Goal: Communication & Community: Ask a question

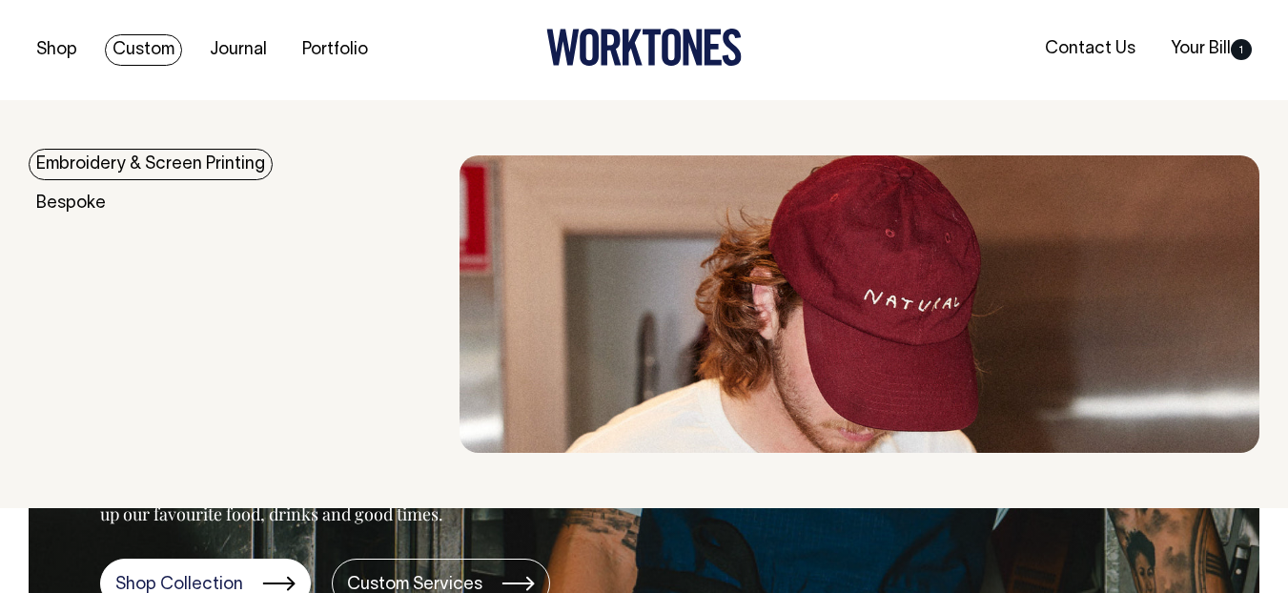
click at [136, 44] on link "Custom" at bounding box center [143, 49] width 77 height 31
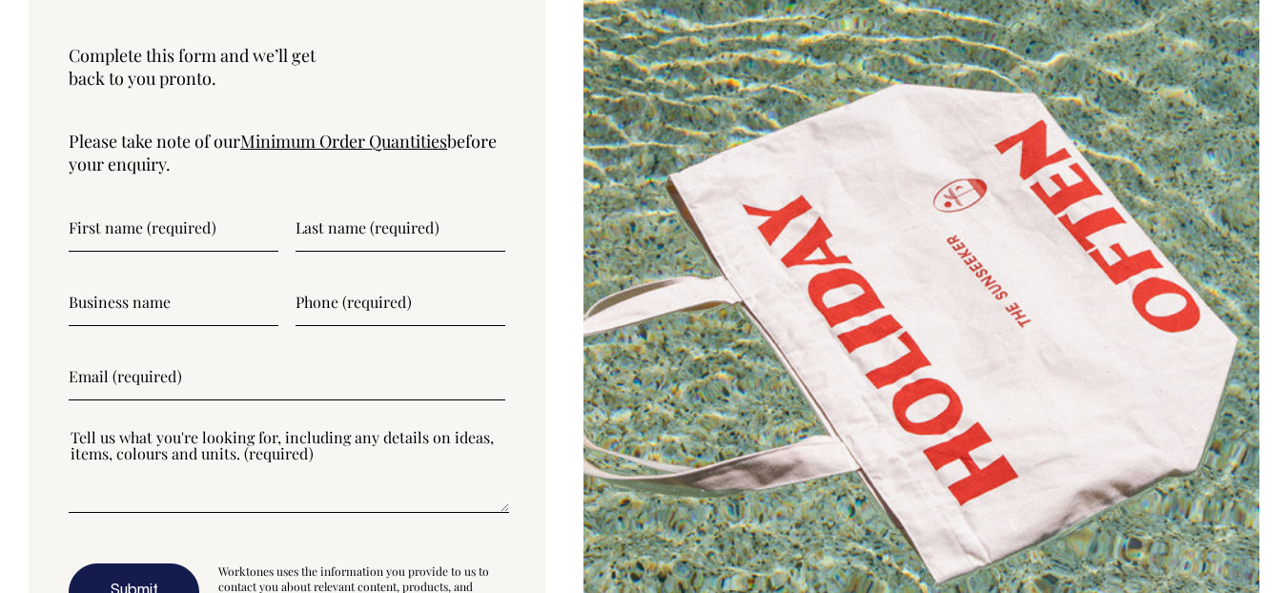
click at [130, 204] on input"] "text" at bounding box center [174, 228] width 210 height 48
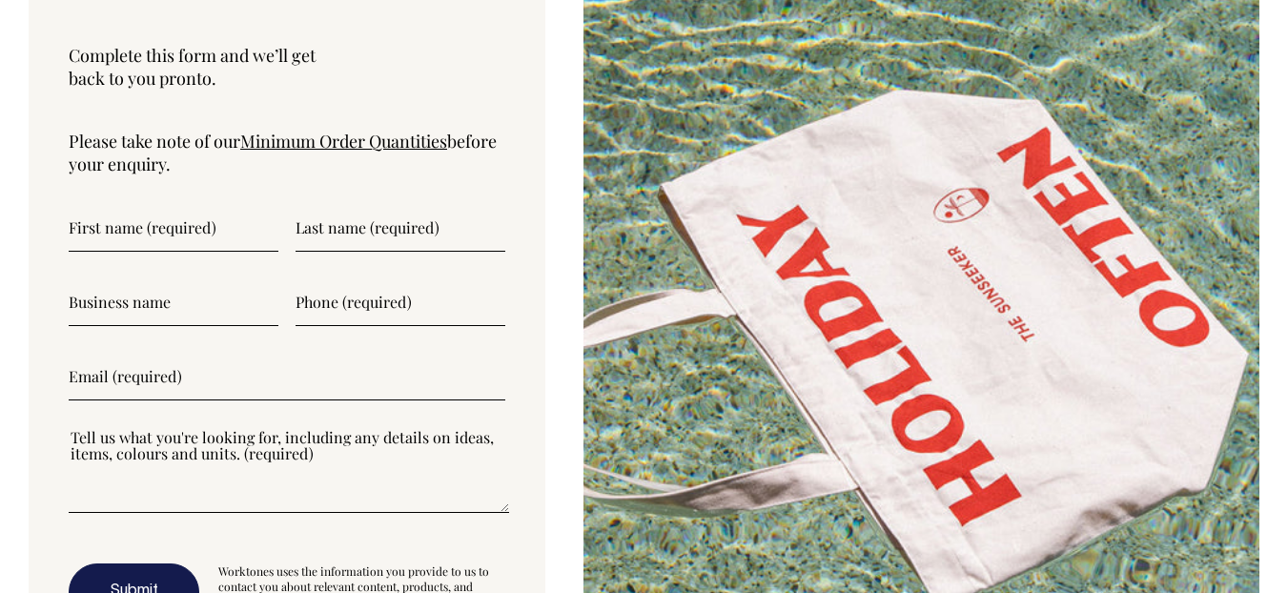
scroll to position [6421, 0]
click at [134, 205] on input"] "text" at bounding box center [174, 229] width 210 height 48
type input"] "Rajan"
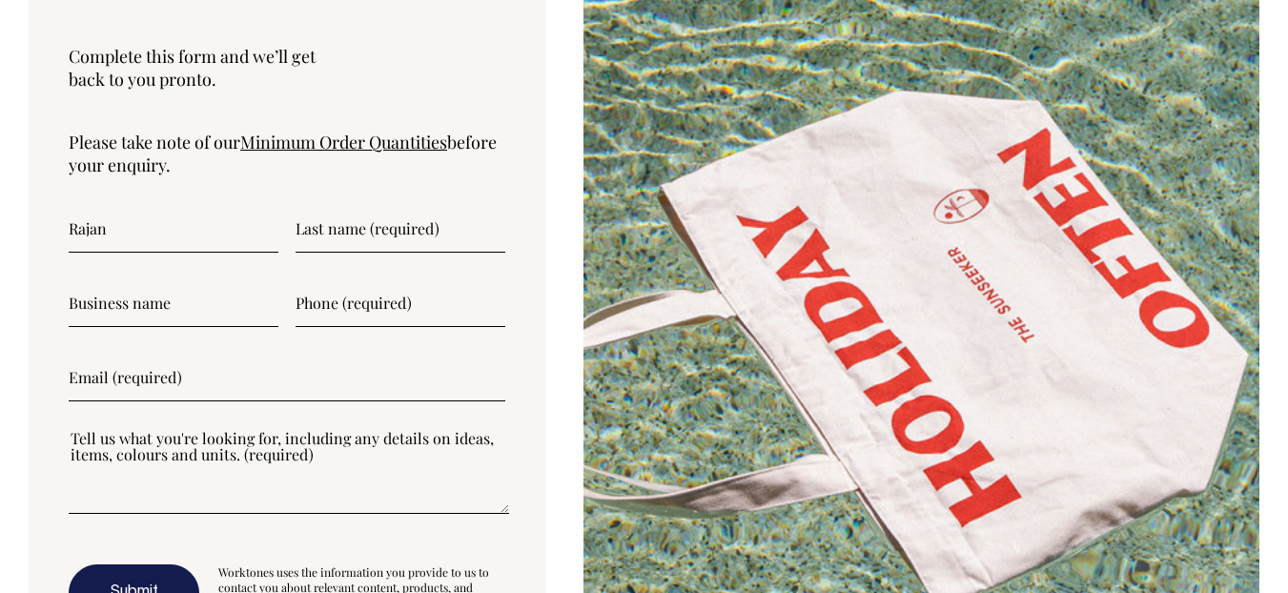
type input"] "test"
type input"] "[EMAIL_ADDRESS][DOMAIN_NAME]"
click at [147, 279] on input"] "text" at bounding box center [174, 303] width 210 height 48
drag, startPoint x: 155, startPoint y: 264, endPoint x: 72, endPoint y: 260, distance: 83.1
click at [72, 279] on input"] "test" at bounding box center [174, 303] width 210 height 48
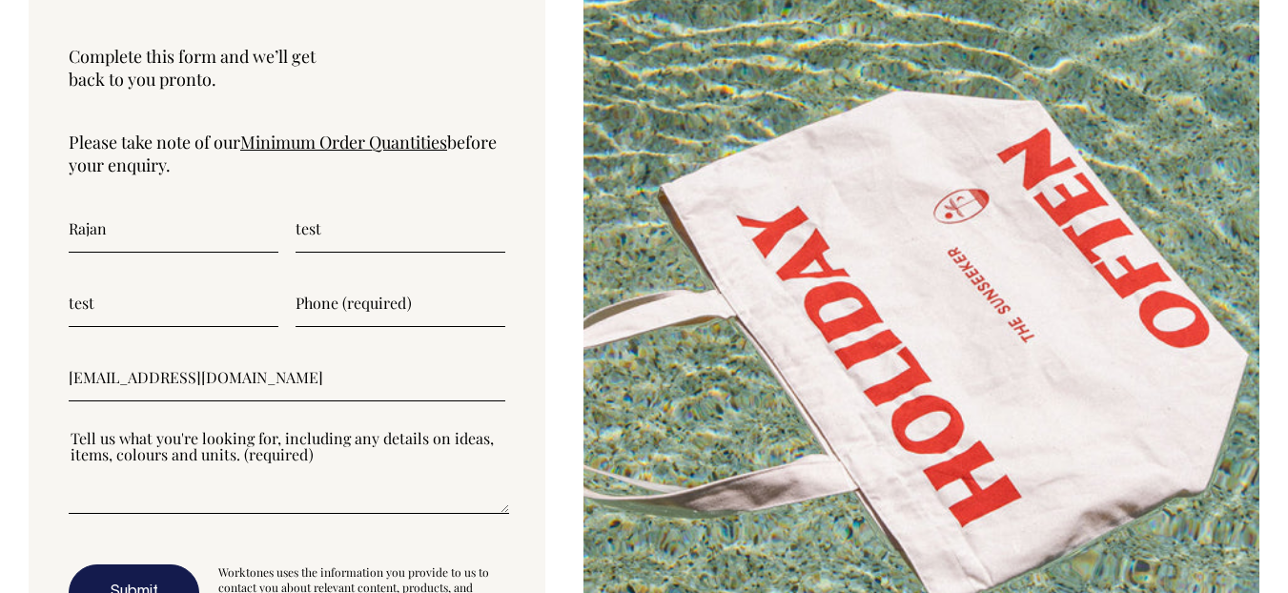
click at [81, 279] on input"] "test" at bounding box center [174, 303] width 210 height 48
type input"] "SD"
click at [299, 279] on input"] "text" at bounding box center [401, 303] width 210 height 48
type input"] "("
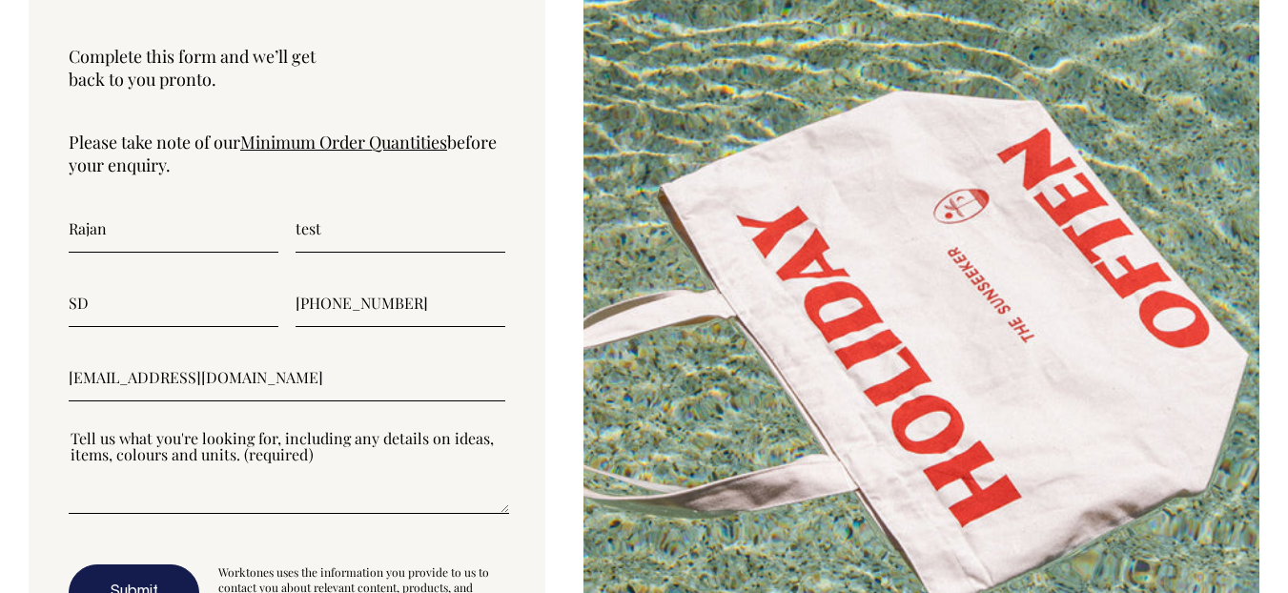
type input"] "+9779860033789"
click at [298, 428] on textarea"] at bounding box center [289, 471] width 441 height 86
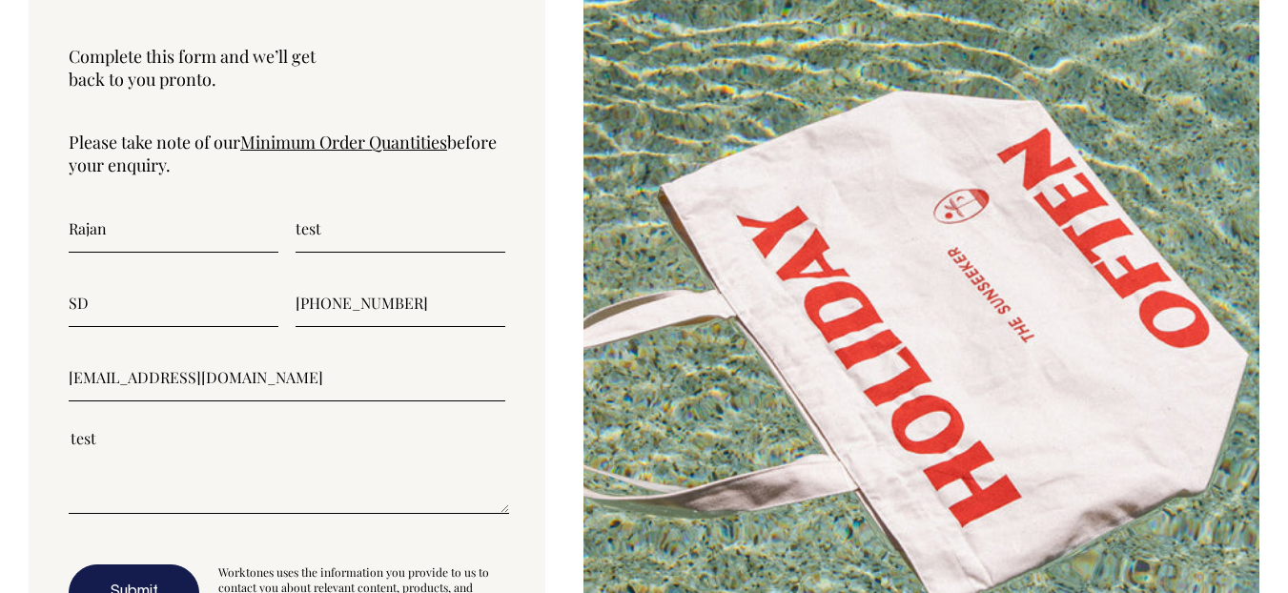
type textarea"] "test"
click at [147, 565] on button "Submit" at bounding box center [134, 593] width 131 height 57
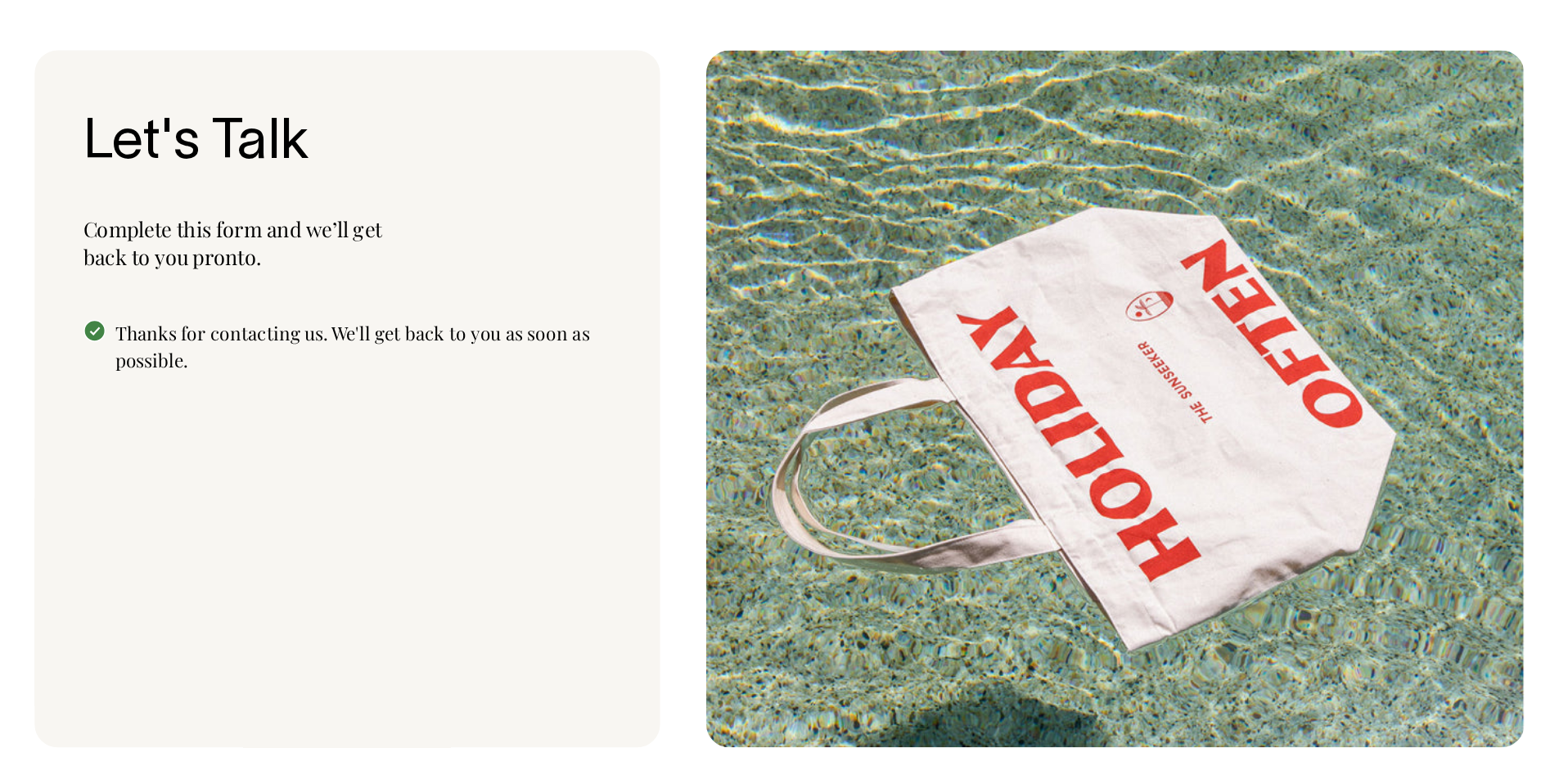
scroll to position [5416, 0]
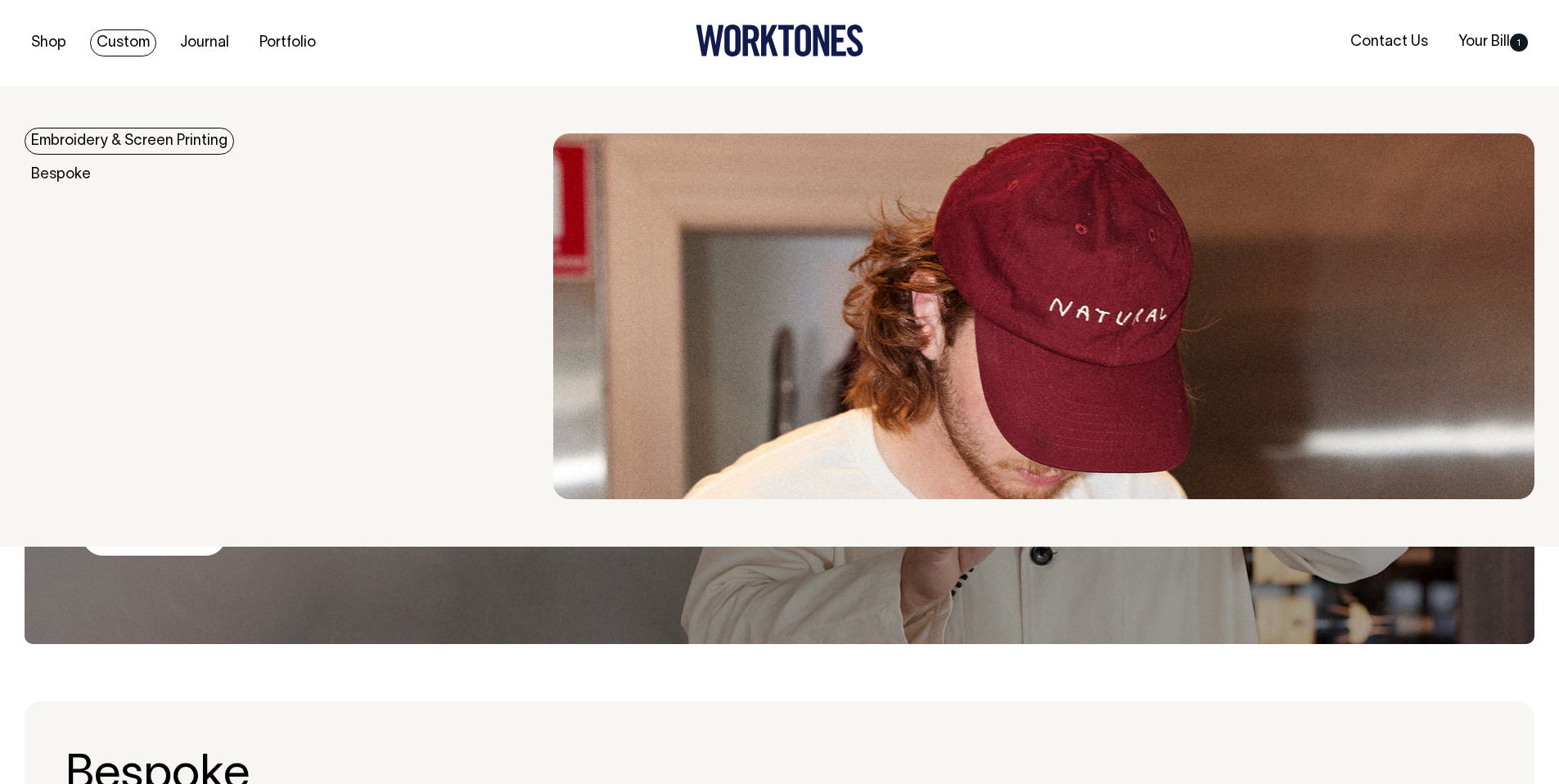
click at [132, 132] on link "Embroidery & Screen Printing" at bounding box center [130, 141] width 209 height 27
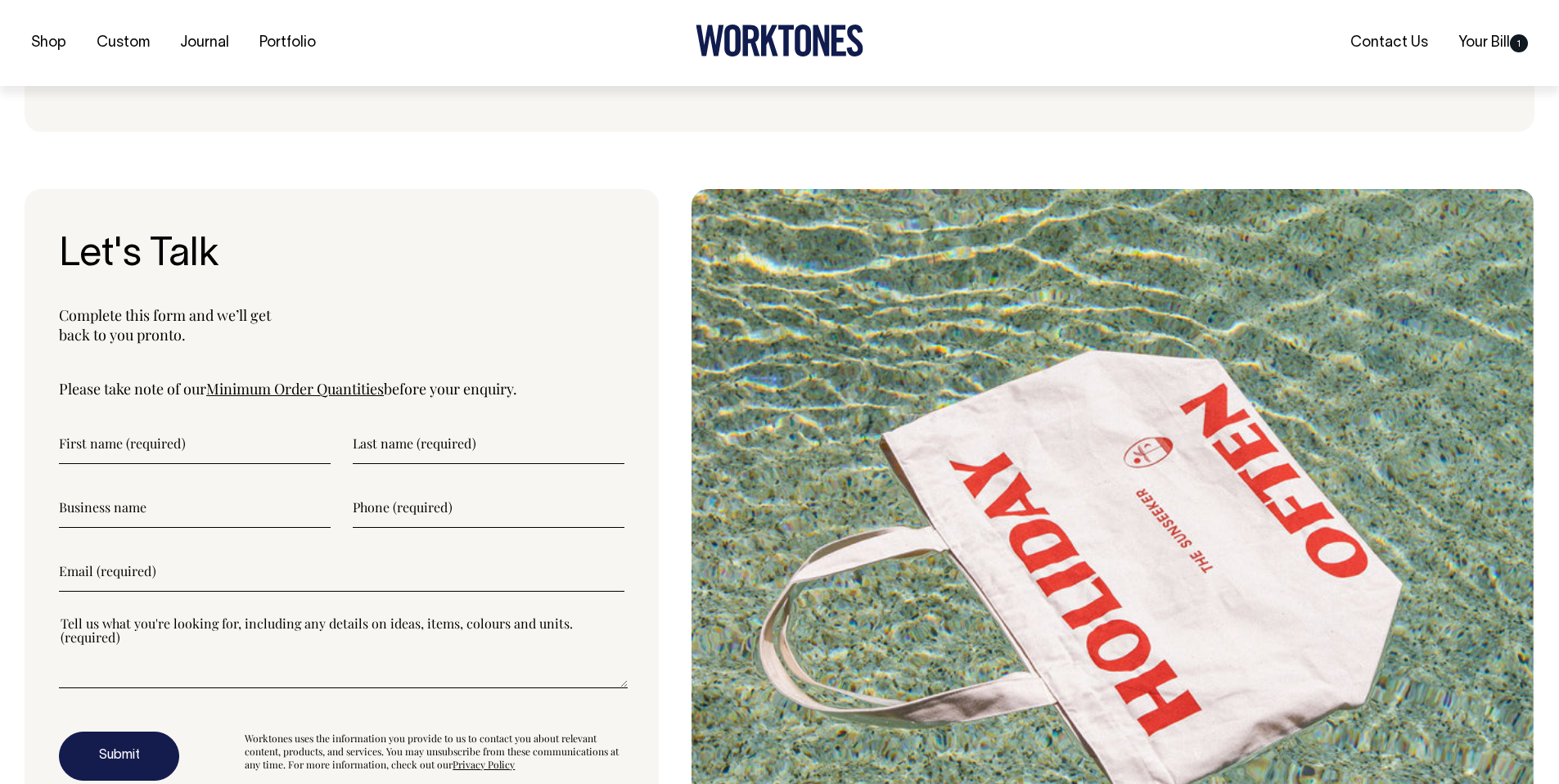
click at [227, 455] on input"] "text" at bounding box center [195, 443] width 272 height 41
click at [227, 450] on input"] "text" at bounding box center [195, 443] width 272 height 41
type input"] "Rajan"
type input"] "test"
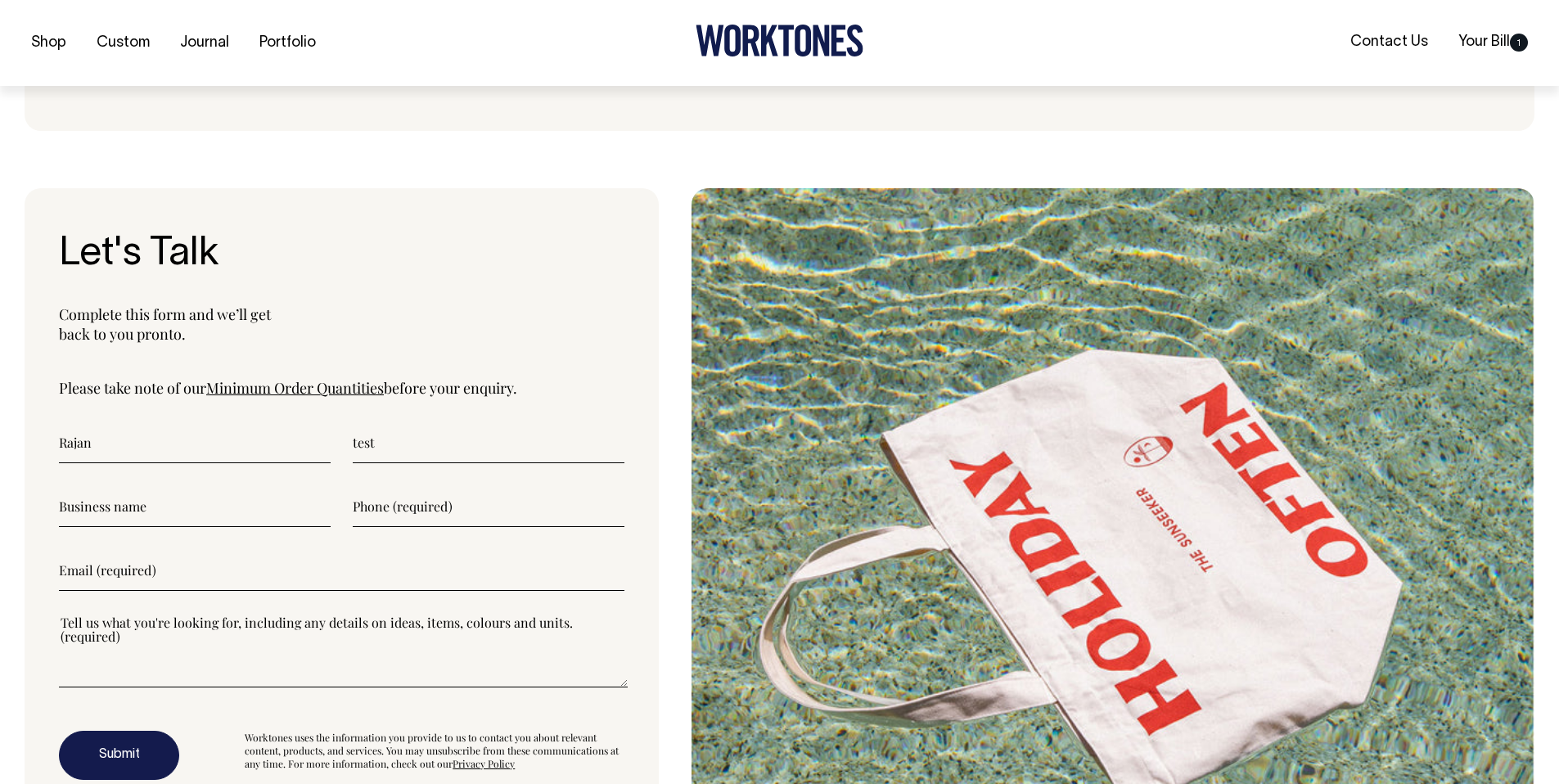
type input"] "rajan@stonedigital.com.au"
click at [202, 519] on input"] "text" at bounding box center [195, 506] width 272 height 41
type input"] "s"
type input"] "SD"
click at [439, 516] on input"] "text" at bounding box center [488, 506] width 272 height 41
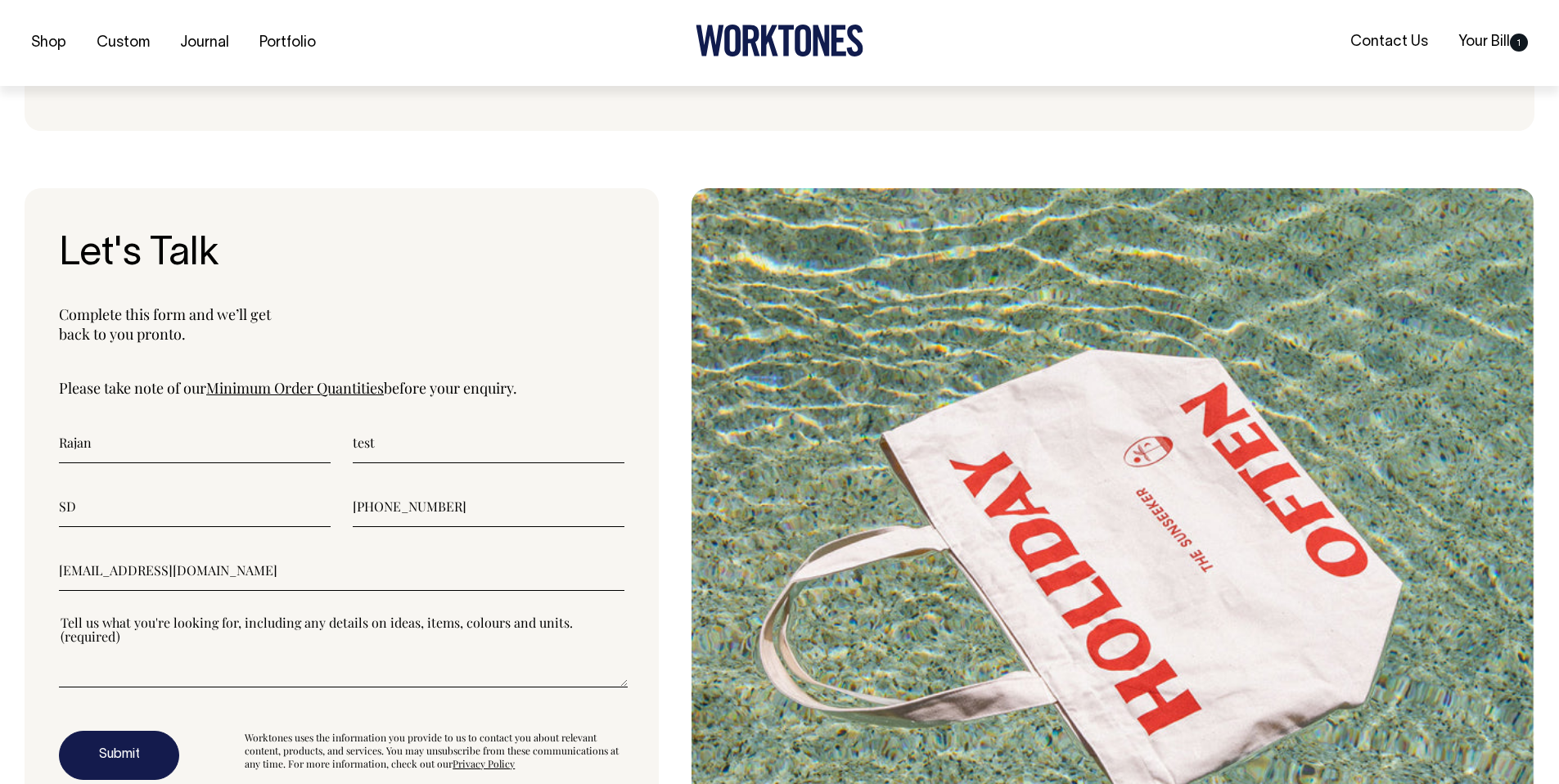
type input"] "+9779860033789"
click at [256, 658] on textarea"] at bounding box center [343, 650] width 569 height 74
type textarea"] "test"
click at [147, 745] on button "Submit" at bounding box center [119, 755] width 120 height 49
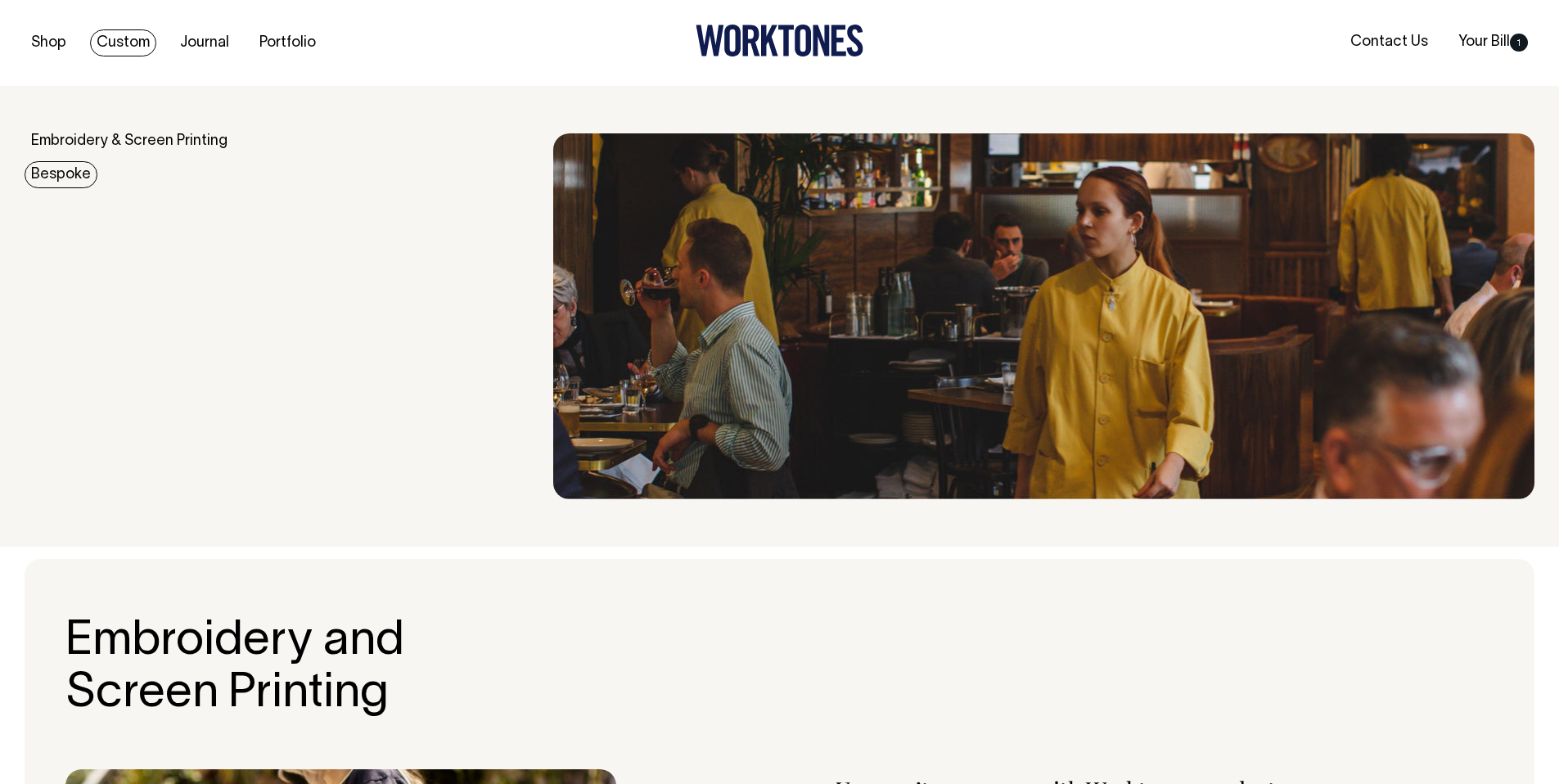
click at [66, 168] on link "Bespoke" at bounding box center [61, 174] width 73 height 27
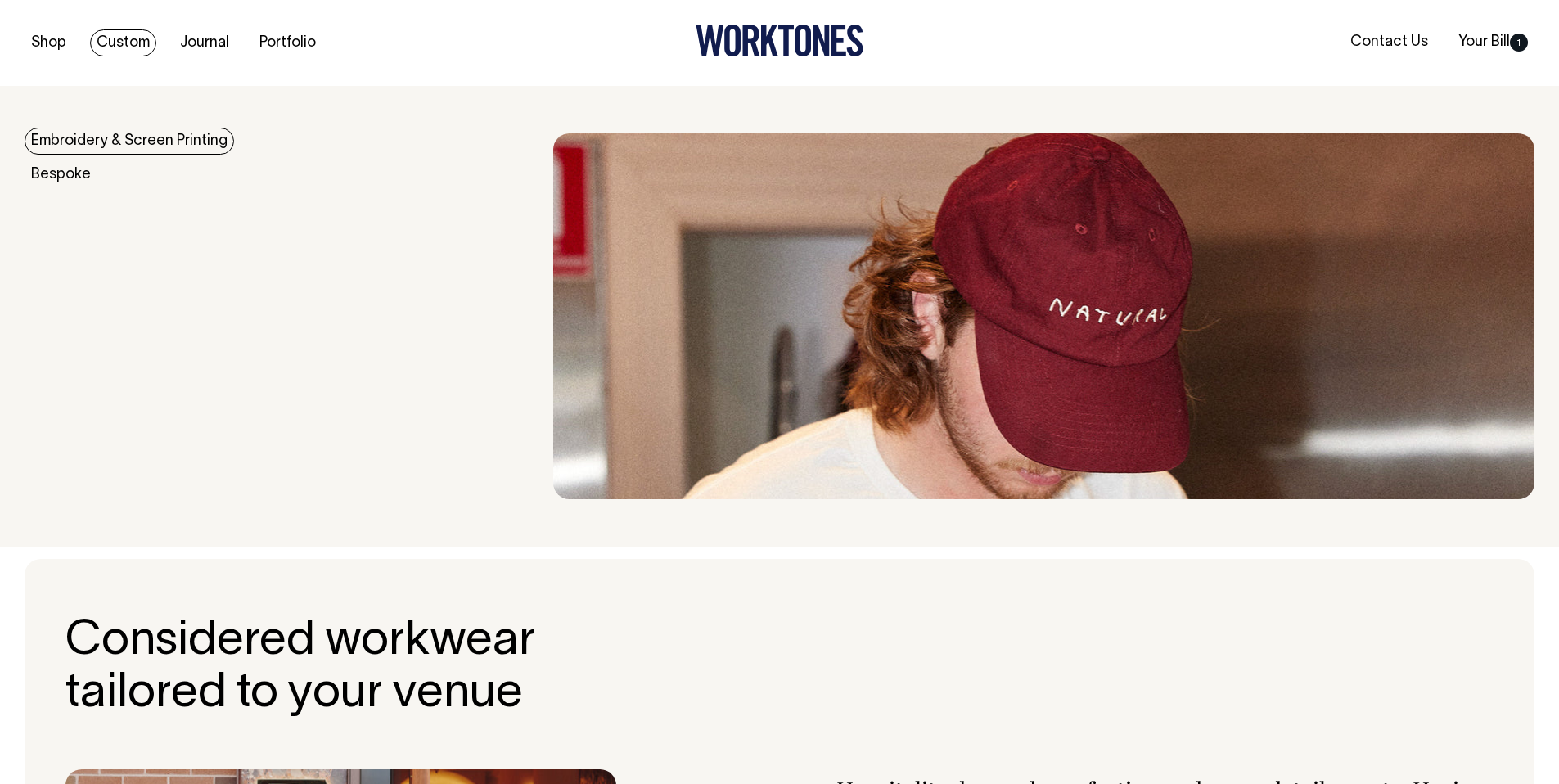
click at [115, 133] on link "Embroidery & Screen Printing" at bounding box center [130, 141] width 209 height 27
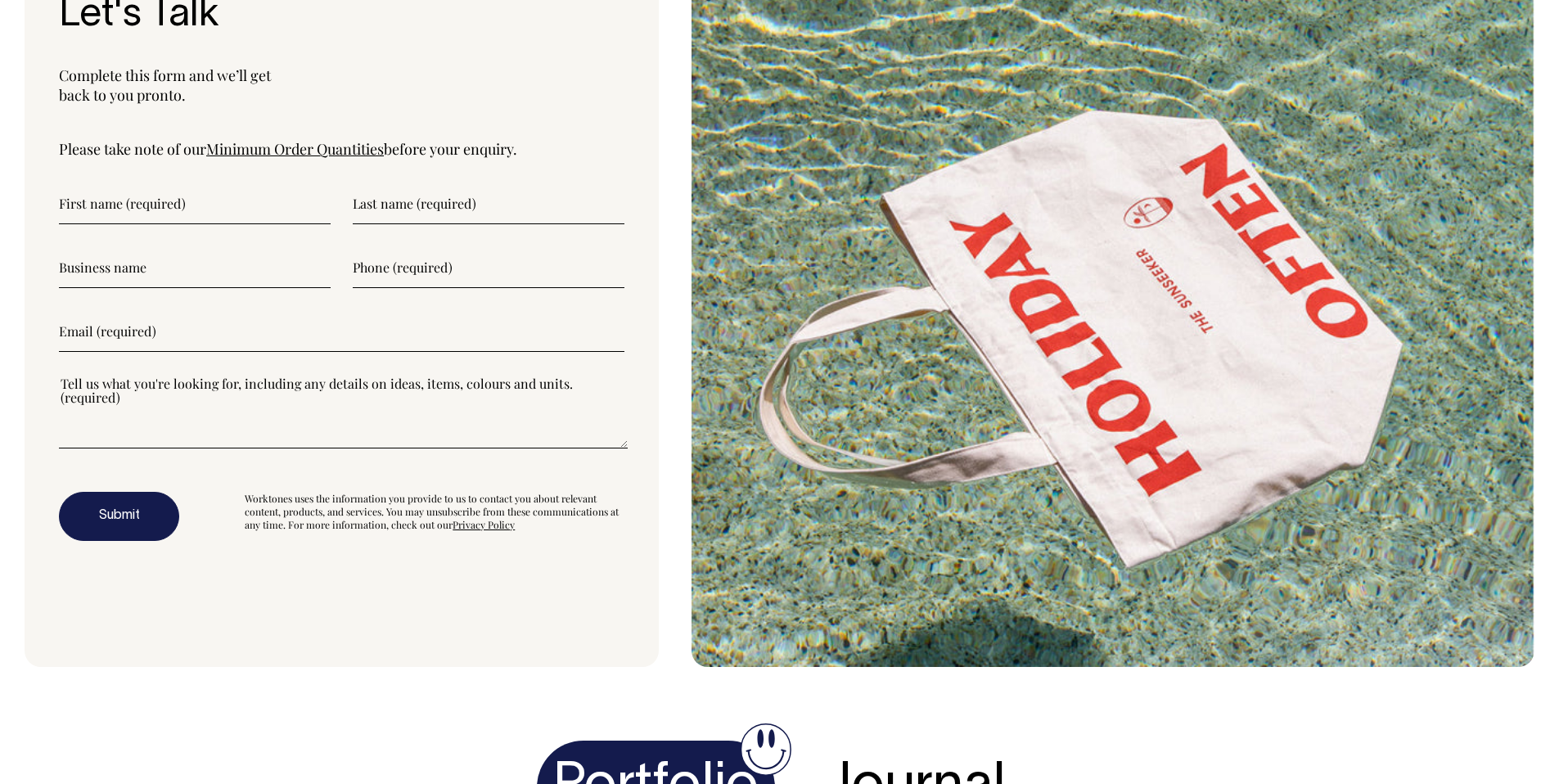
click at [178, 203] on input"] "text" at bounding box center [195, 204] width 272 height 41
click at [149, 215] on input"] "text" at bounding box center [195, 205] width 272 height 41
type input"] "Rajan"
type input"] "test"
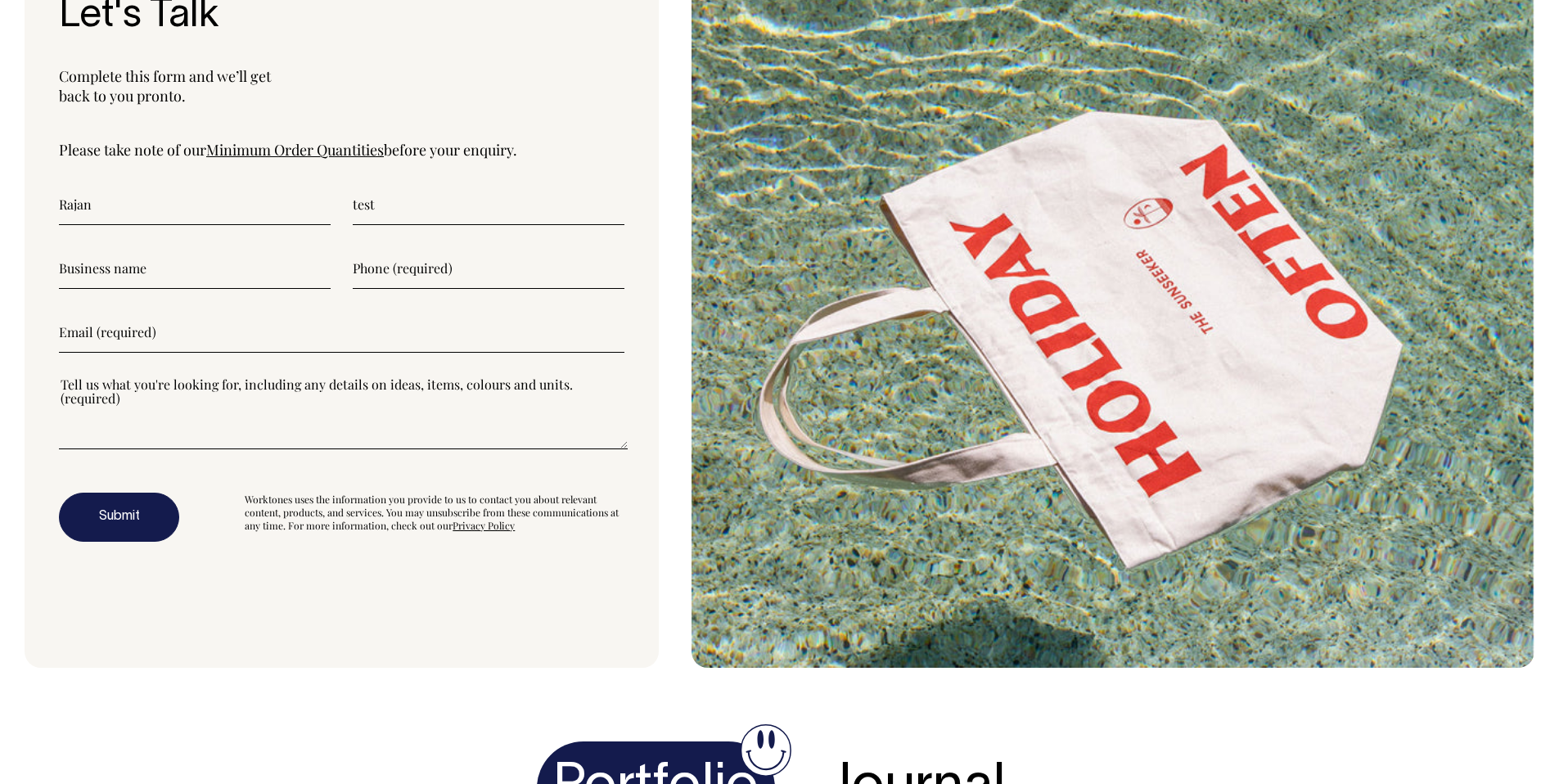
type input"] "[EMAIL_ADDRESS][DOMAIN_NAME]"
click at [136, 258] on input"] "text" at bounding box center [195, 268] width 272 height 41
type input"] "SD"
click at [379, 260] on input"] "text" at bounding box center [488, 268] width 272 height 41
type input"] "+9779860033789"
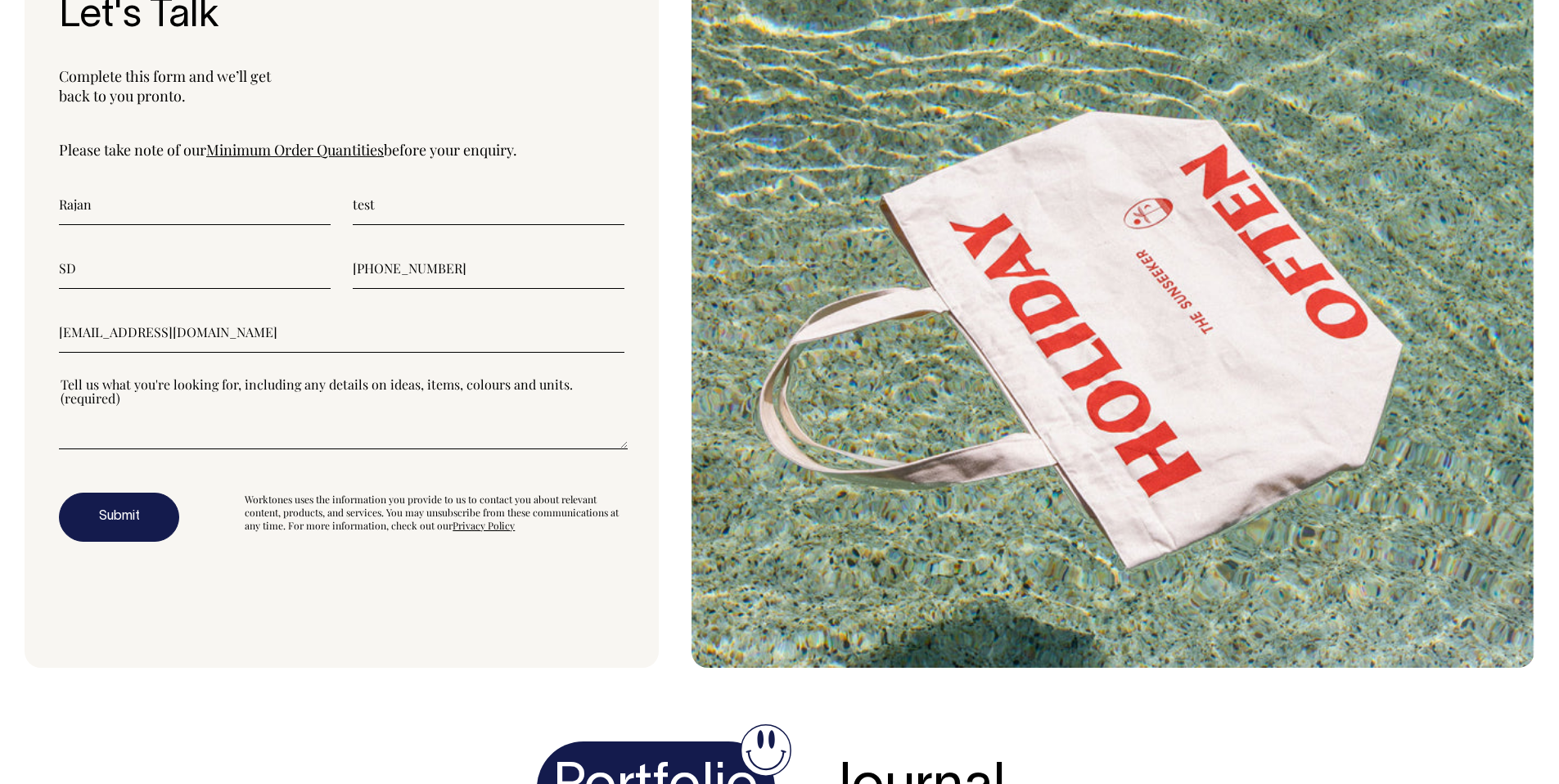
click at [250, 396] on textarea"] at bounding box center [343, 413] width 569 height 74
type textarea"] "test"
click at [148, 504] on button "Submit" at bounding box center [119, 516] width 120 height 49
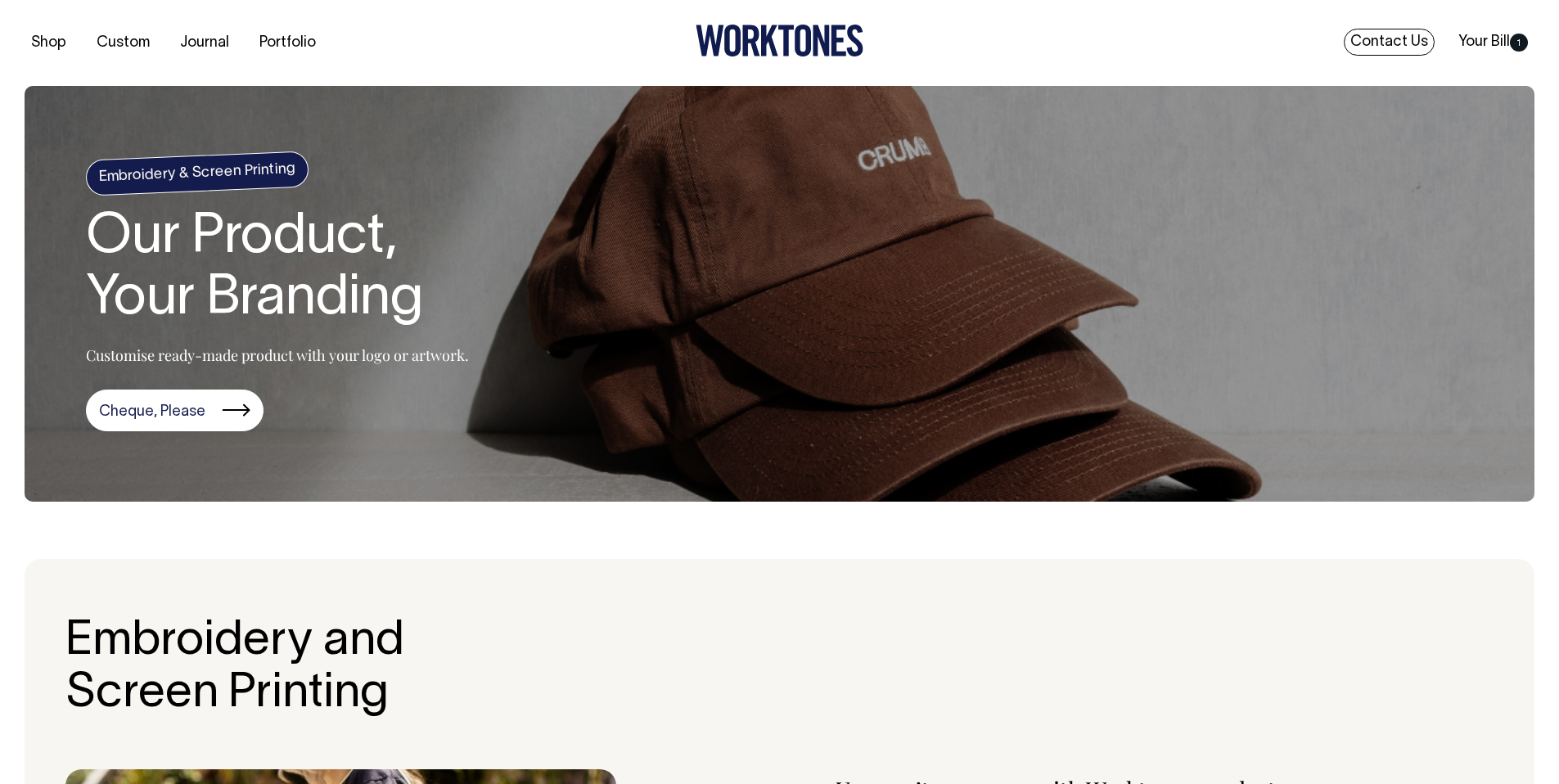
click at [1398, 48] on link "Contact Us" at bounding box center [1389, 41] width 91 height 27
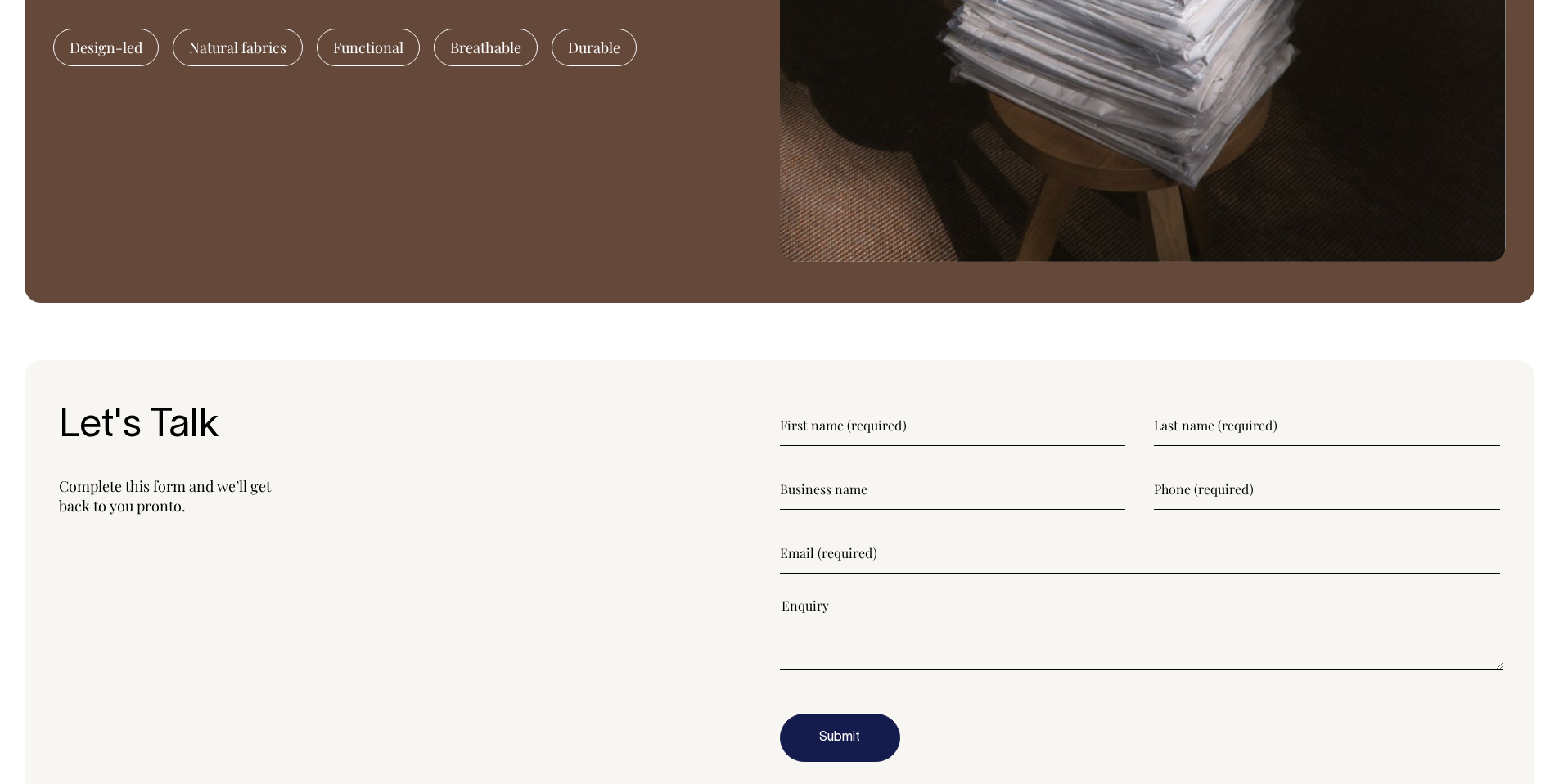
scroll to position [1762, 0]
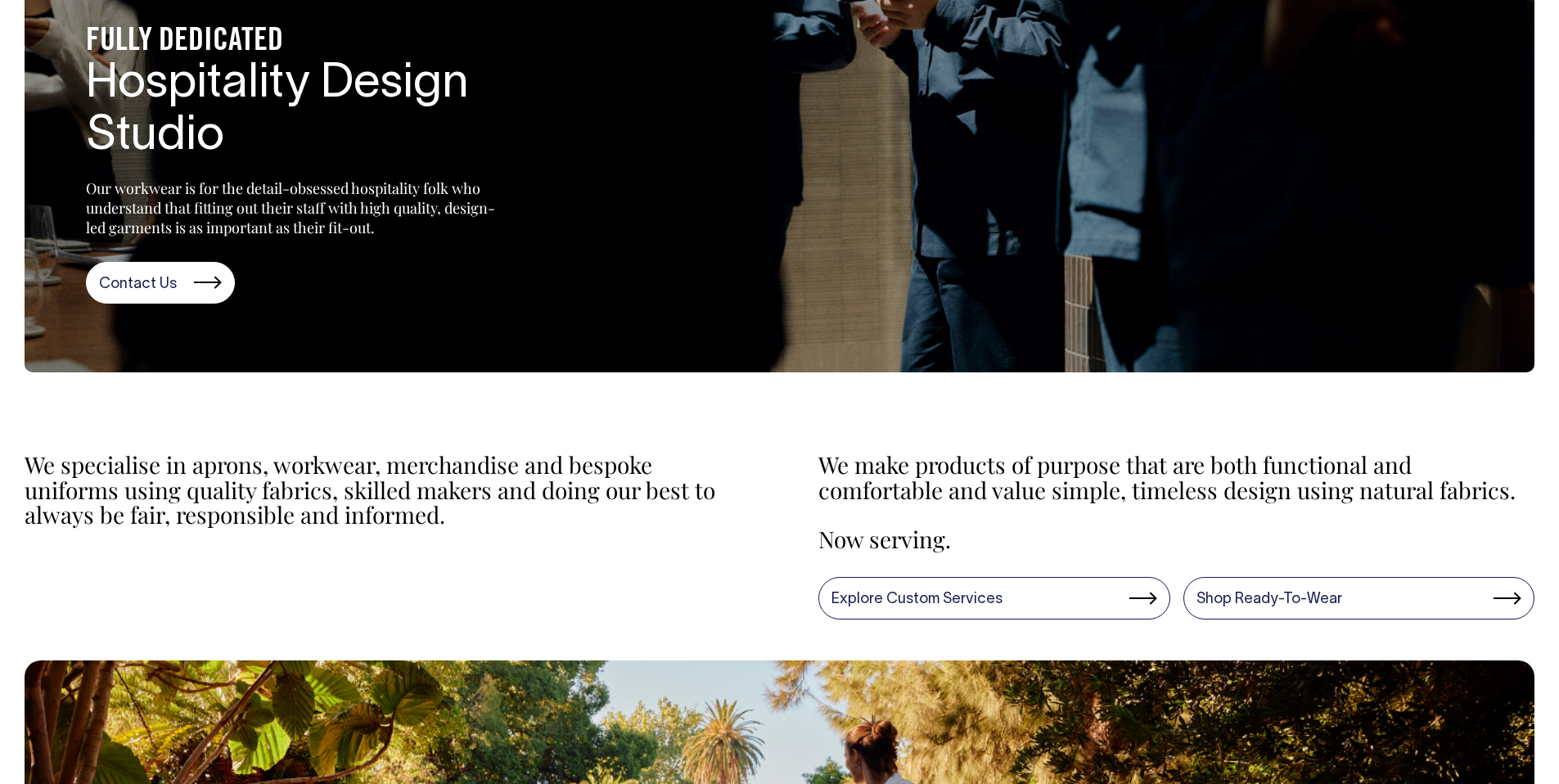
scroll to position [188, 0]
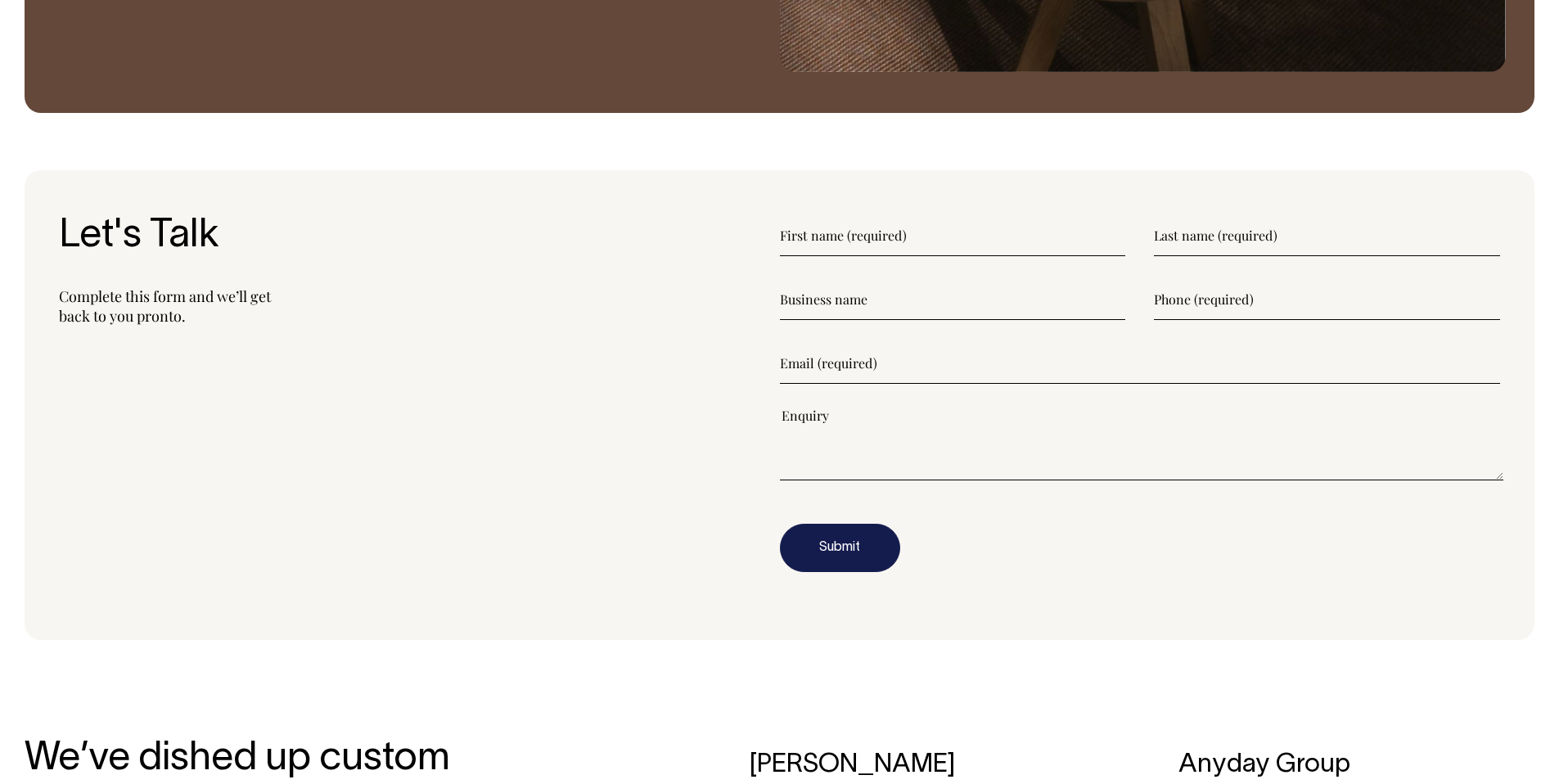
drag, startPoint x: 869, startPoint y: 197, endPoint x: 874, endPoint y: 220, distance: 23.5
click at [869, 197] on section "Let's Talk Complete this form and we’ll get back to you pronto." at bounding box center [780, 405] width 1510 height 470
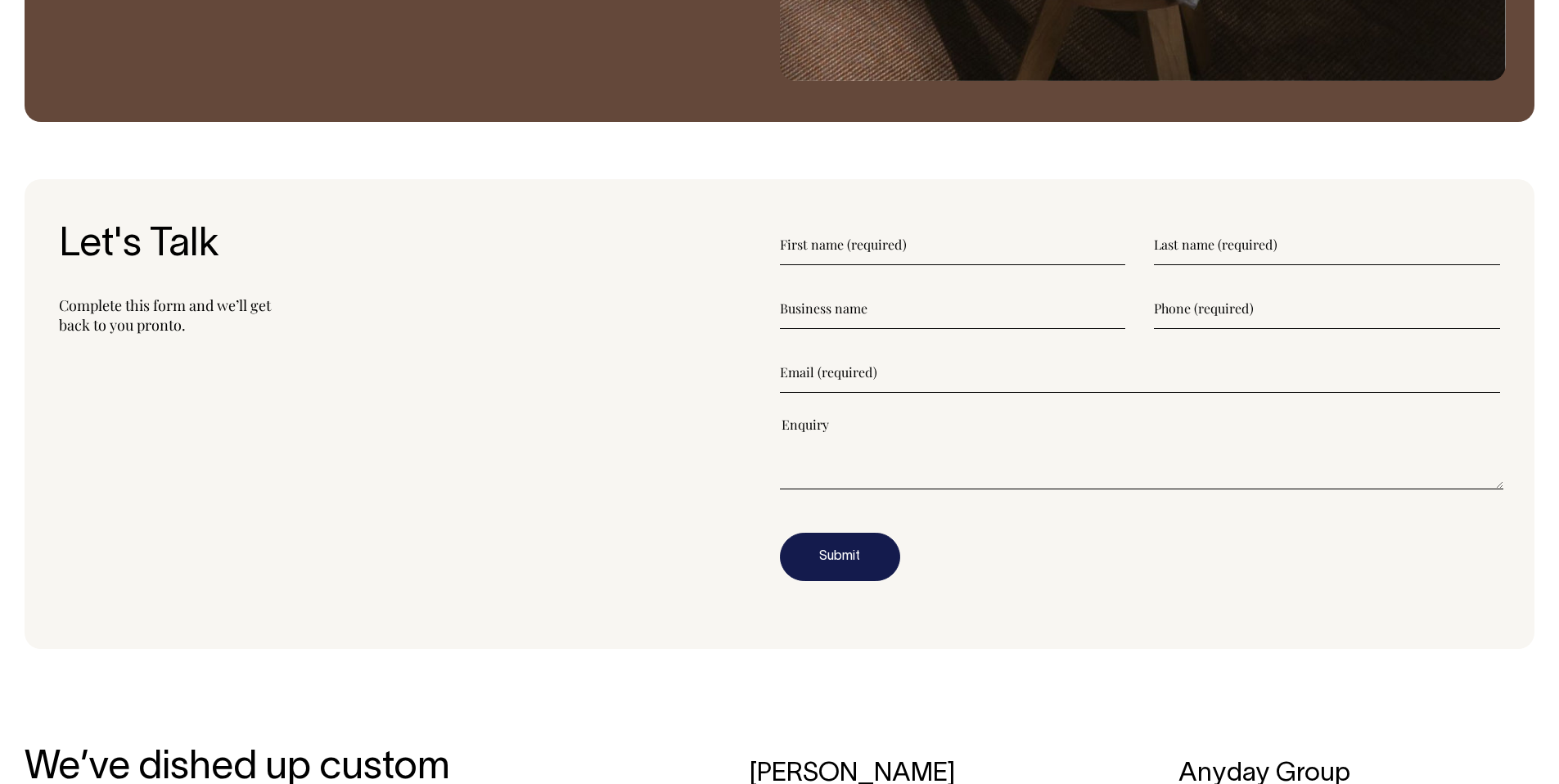
click at [875, 227] on input"] "text" at bounding box center [952, 244] width 346 height 41
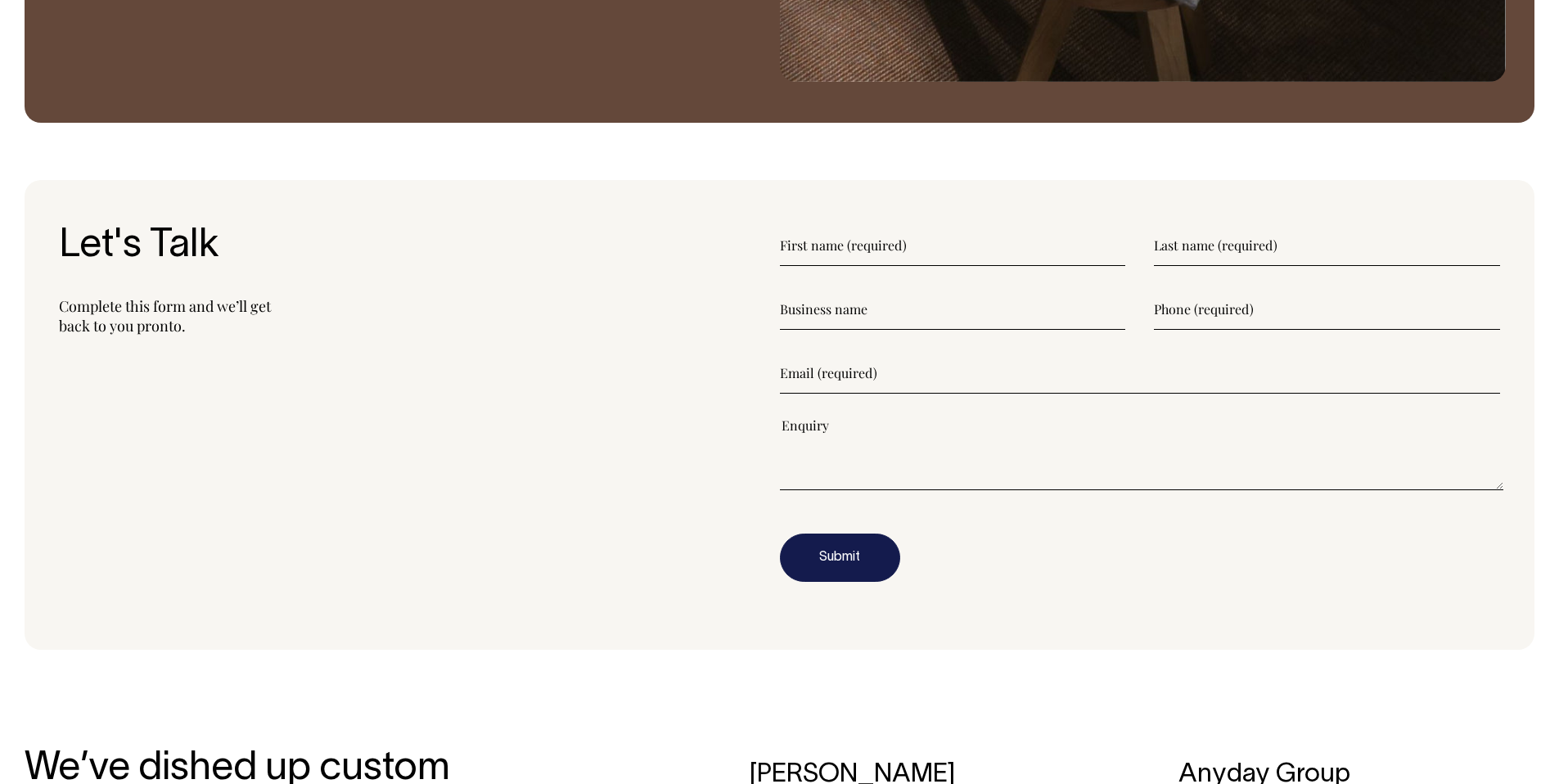
click at [885, 247] on input"] "text" at bounding box center [952, 245] width 346 height 41
type input"] "Rajan"
type input"] "test"
type input"] "[EMAIL_ADDRESS][DOMAIN_NAME]"
click at [940, 318] on input"] "text" at bounding box center [952, 310] width 346 height 41
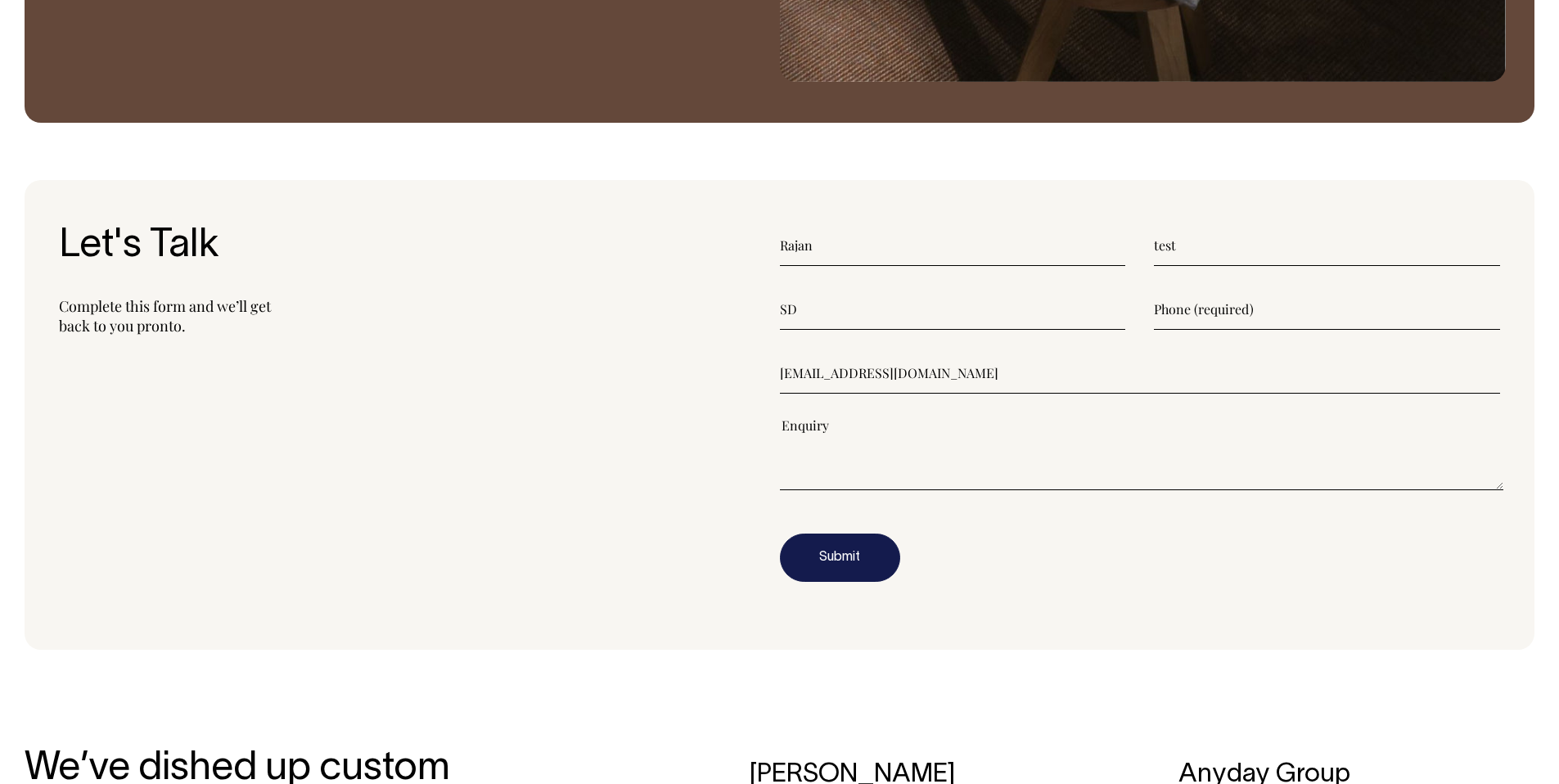
type input"] "SD"
click at [1231, 311] on input"] "text" at bounding box center [1326, 310] width 346 height 41
type input"] "[PHONE_NUMBER]"
click at [1103, 479] on textarea"] at bounding box center [1142, 453] width 724 height 74
type textarea"] "testing from contact form"
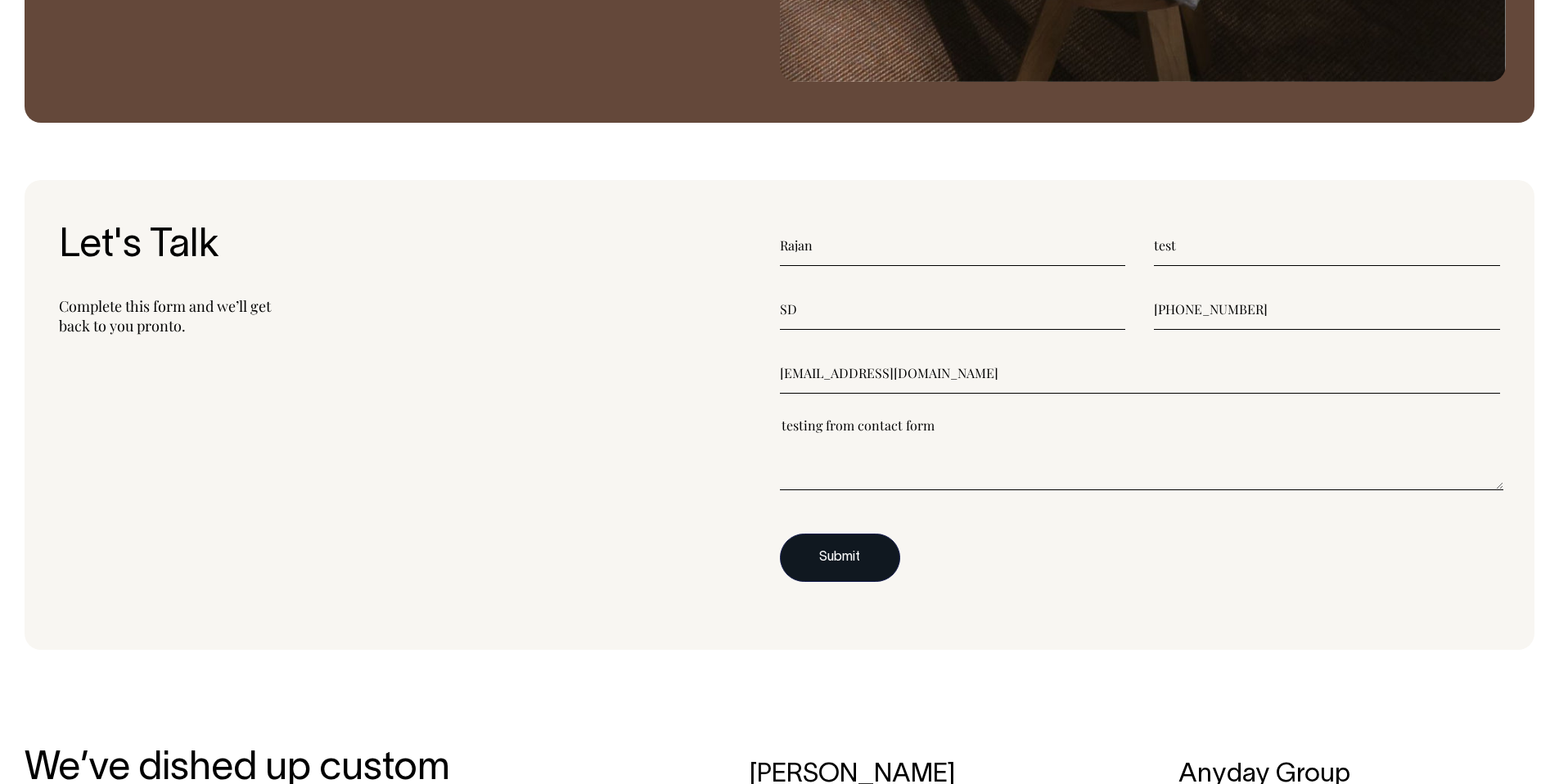
click at [861, 556] on button "Submit" at bounding box center [840, 558] width 120 height 49
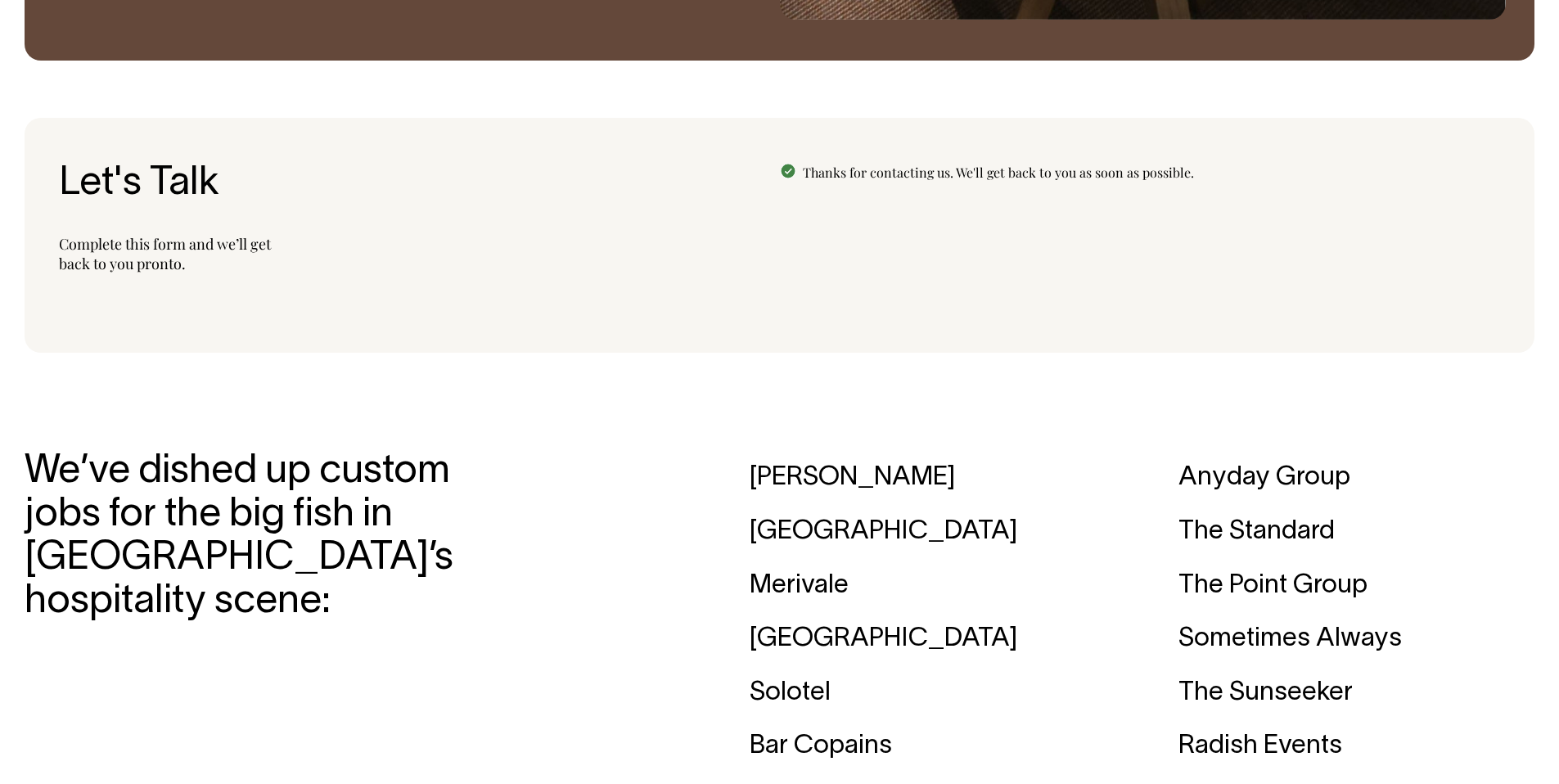
scroll to position [2004, 0]
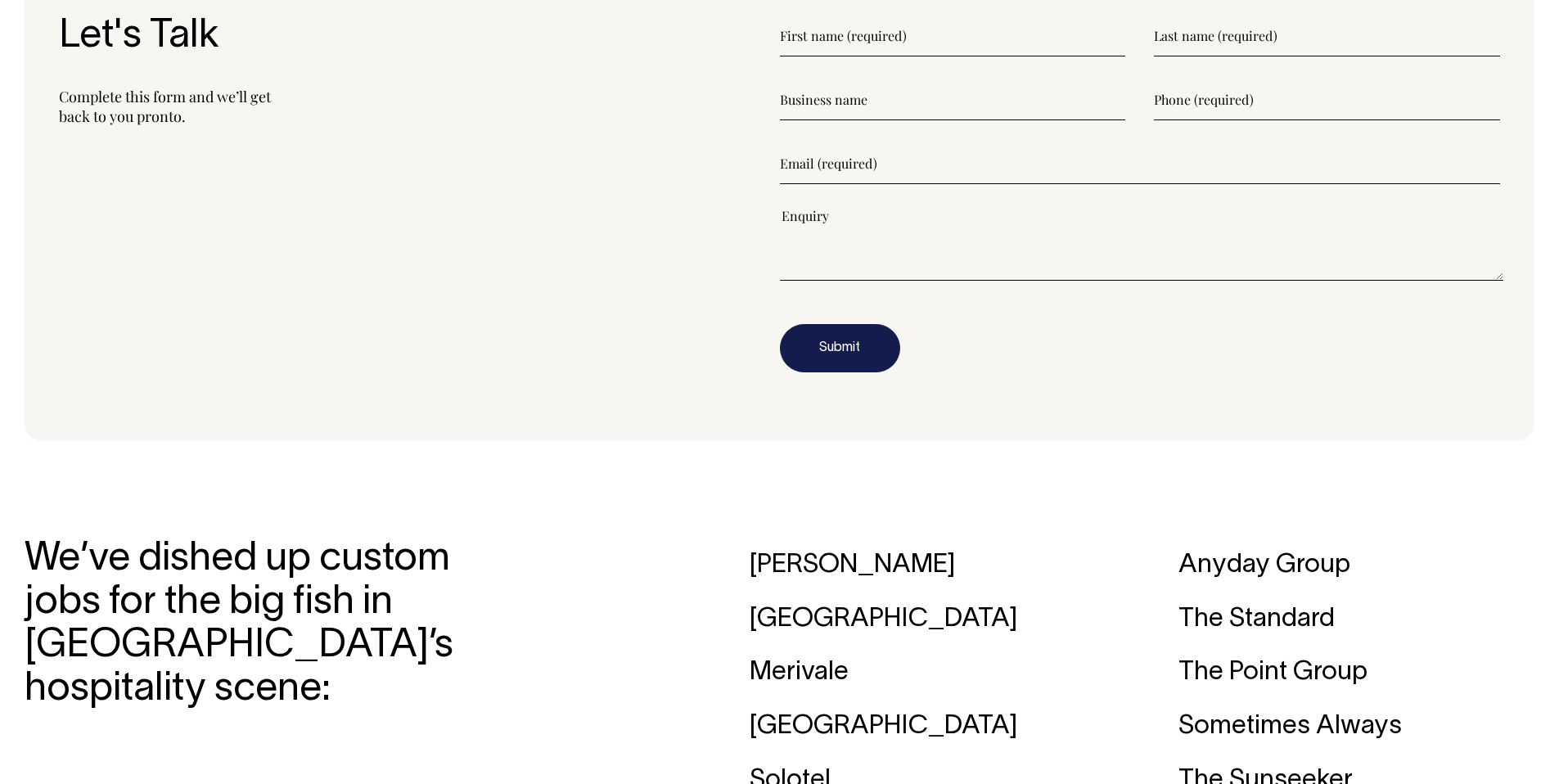
drag, startPoint x: 799, startPoint y: 233, endPoint x: 837, endPoint y: 270, distance: 53.0
click at [798, 233] on textarea"] at bounding box center [1142, 244] width 724 height 74
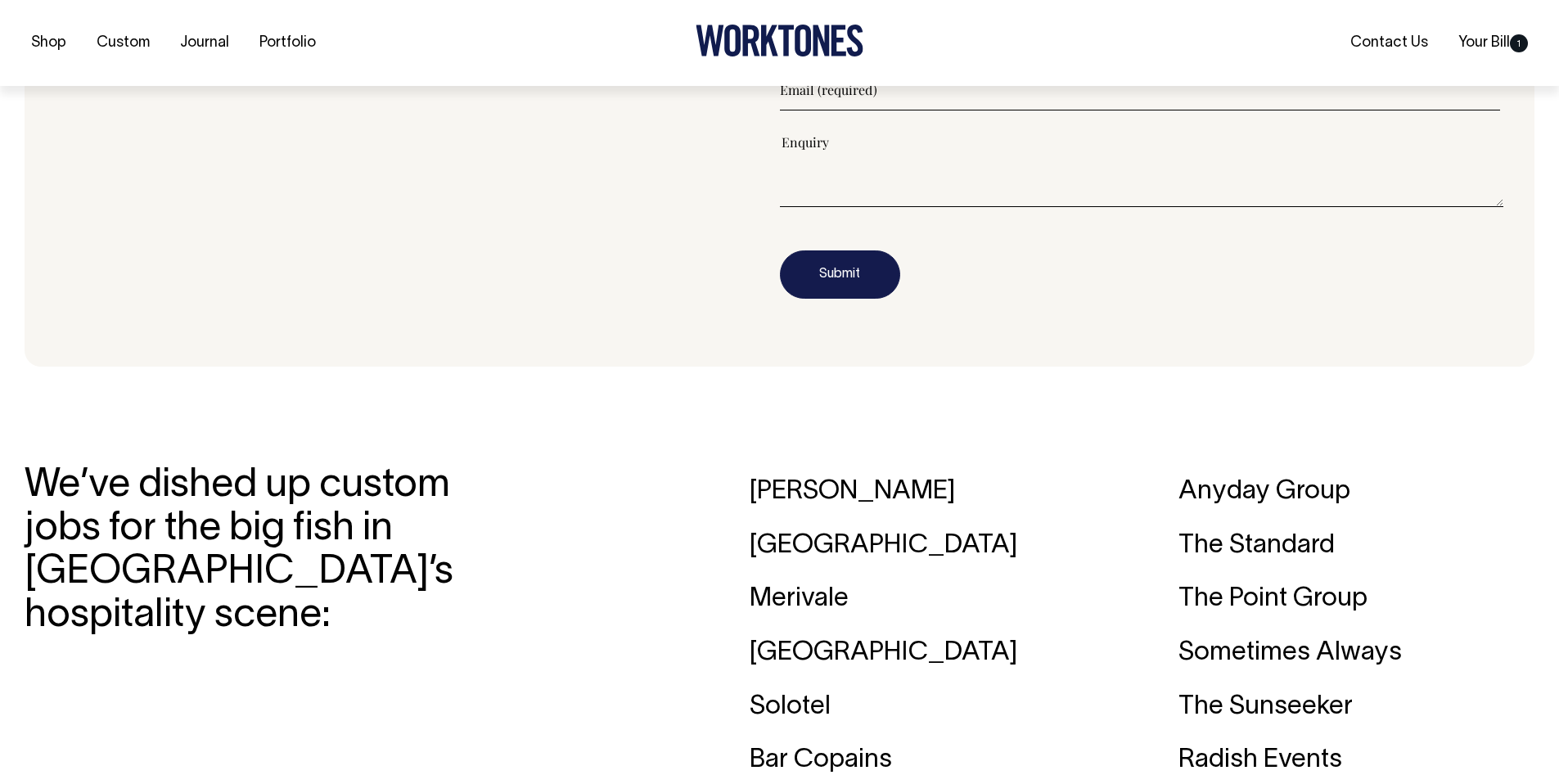
scroll to position [2227, 0]
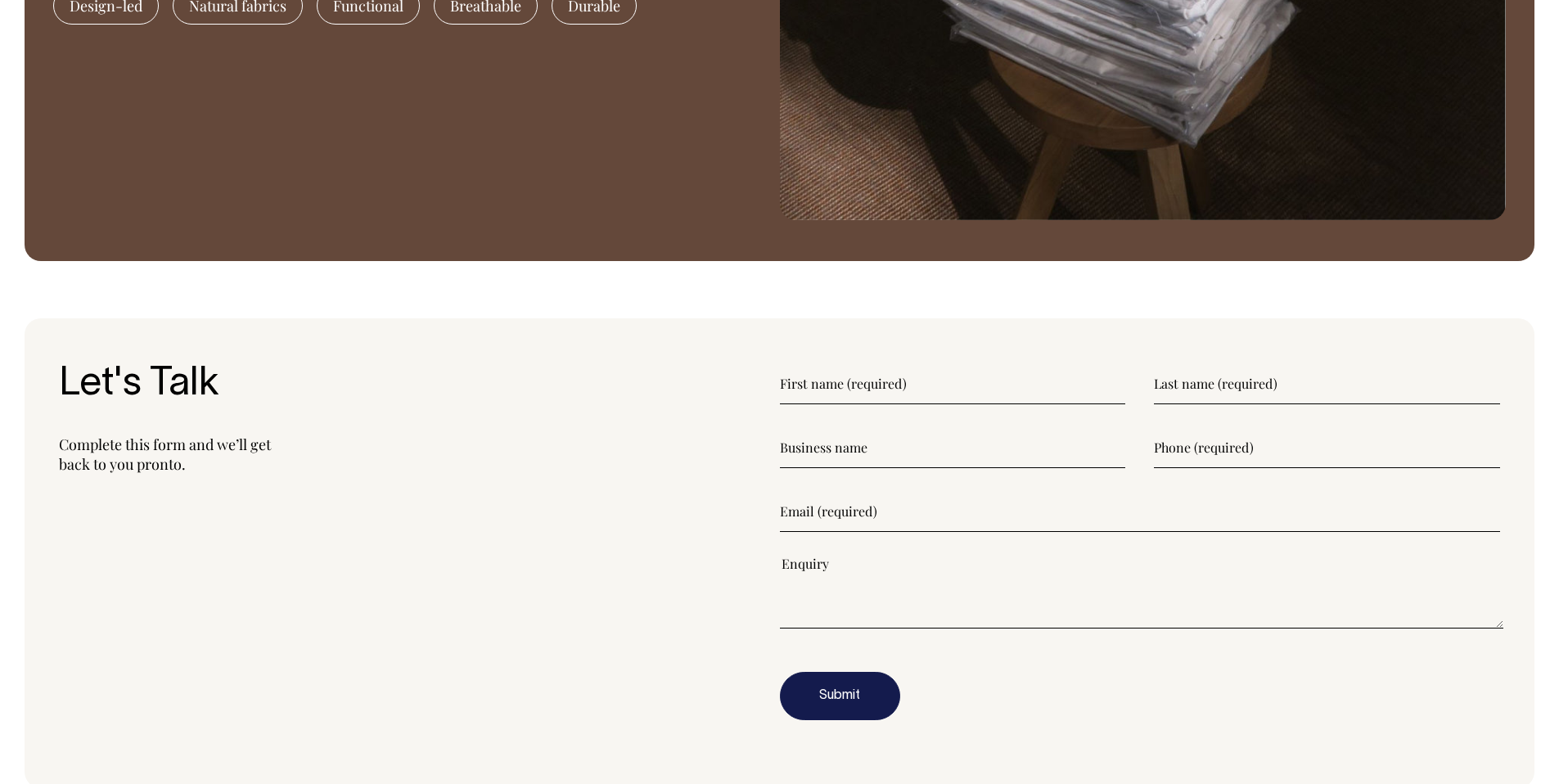
scroll to position [1804, 0]
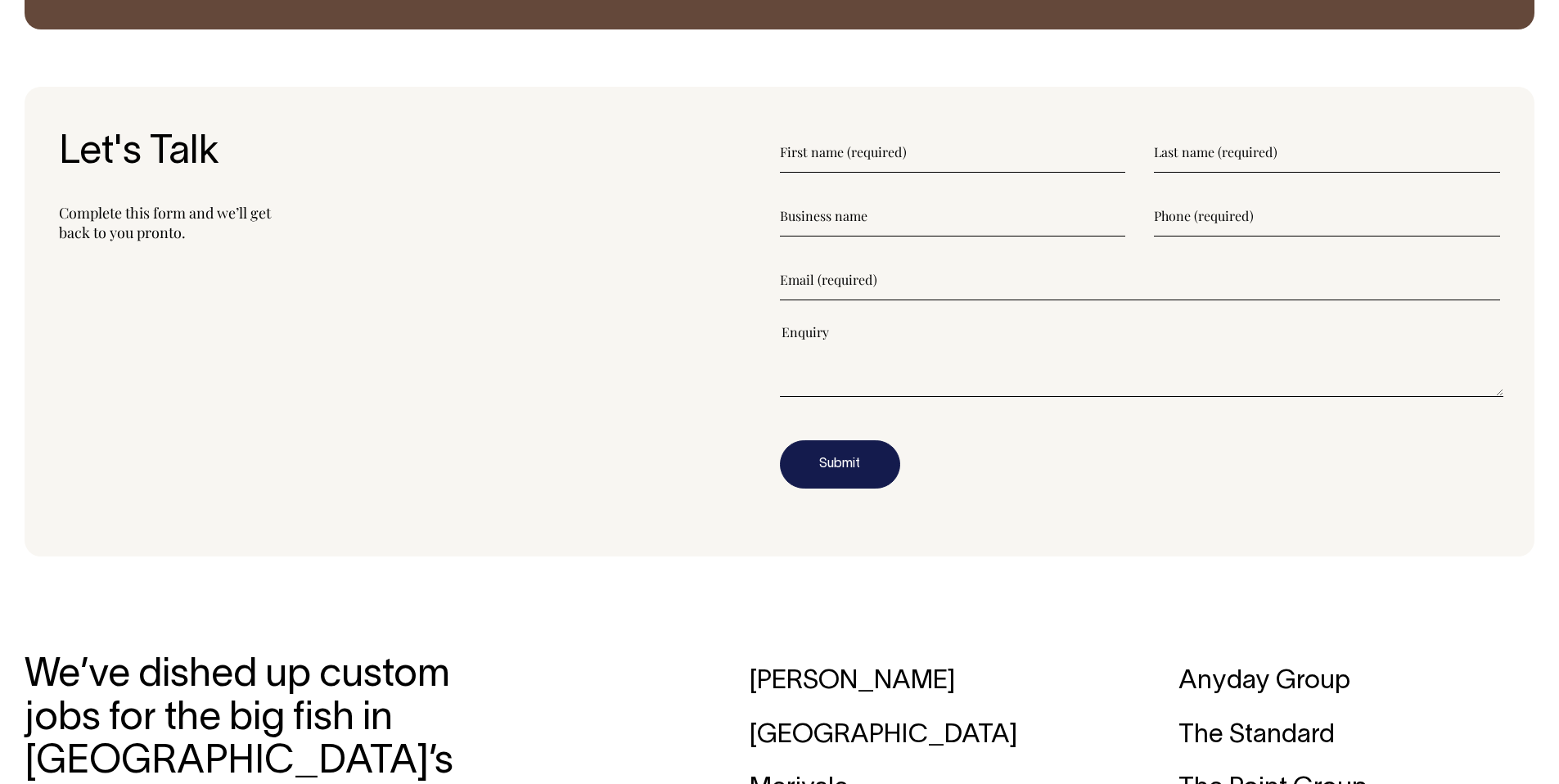
scroll to position [2035, 0]
click at [850, 149] on input"] "text" at bounding box center [952, 153] width 346 height 41
type input"] "Rajan"
type input"] "test"
type input"] "rajan@stonedigital.com.au"
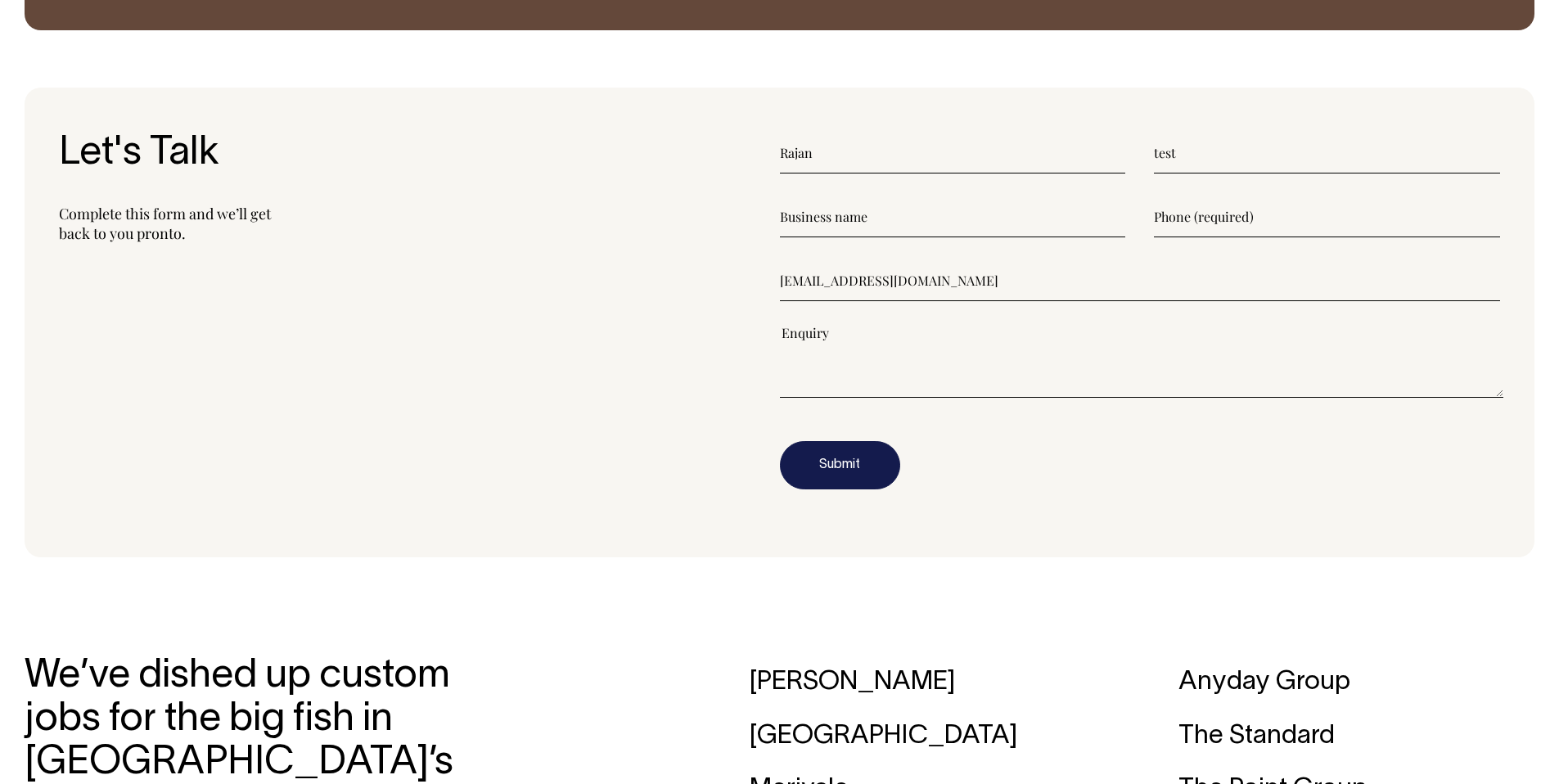
click at [899, 220] on input"] "text" at bounding box center [952, 217] width 346 height 41
type input"] "SD"
type input"] "9"
type input"] "+9779860033789"
drag, startPoint x: 843, startPoint y: 334, endPoint x: 857, endPoint y: 335, distance: 14.0
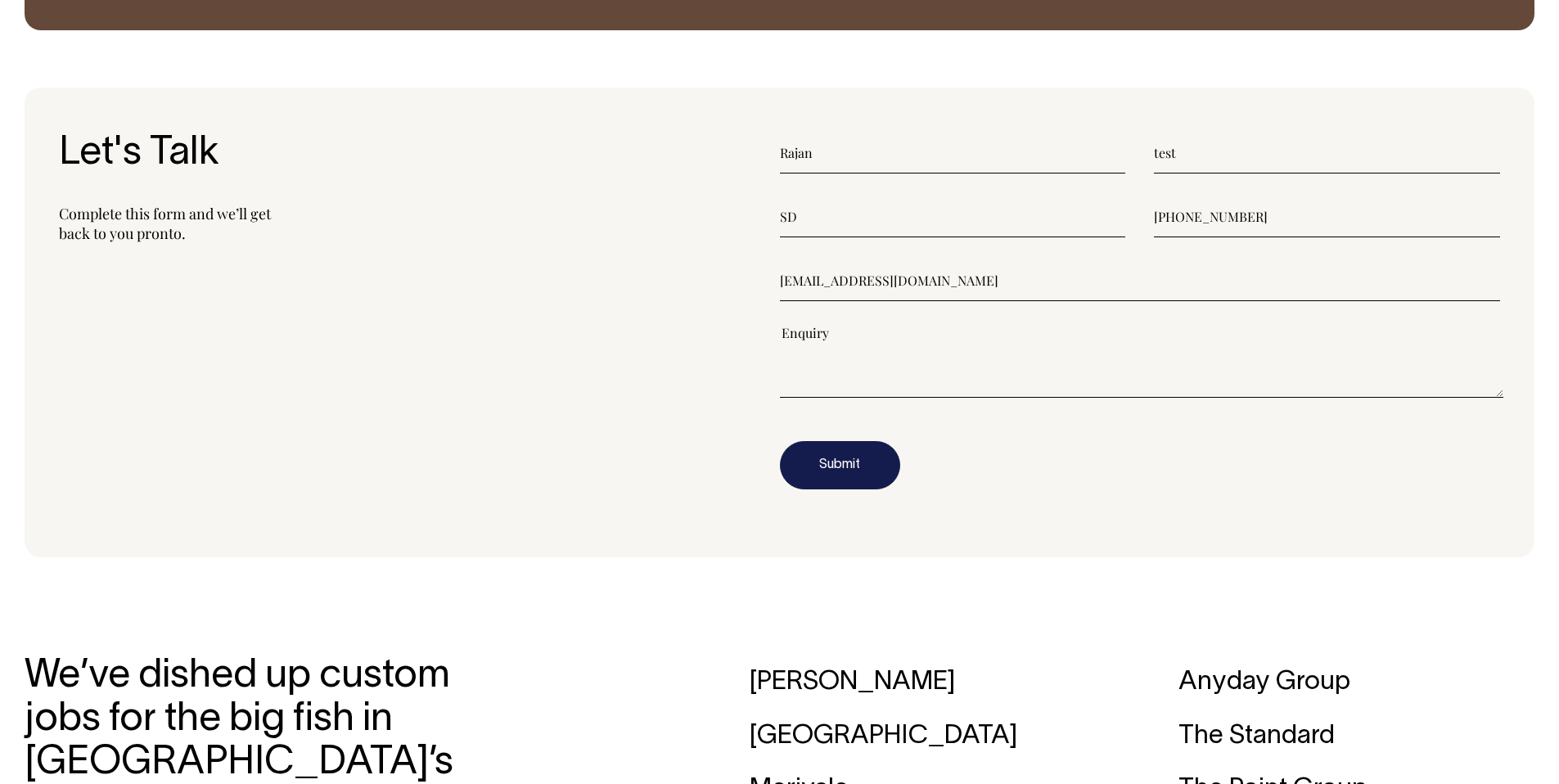
click at [843, 334] on textarea"] at bounding box center [1142, 361] width 724 height 74
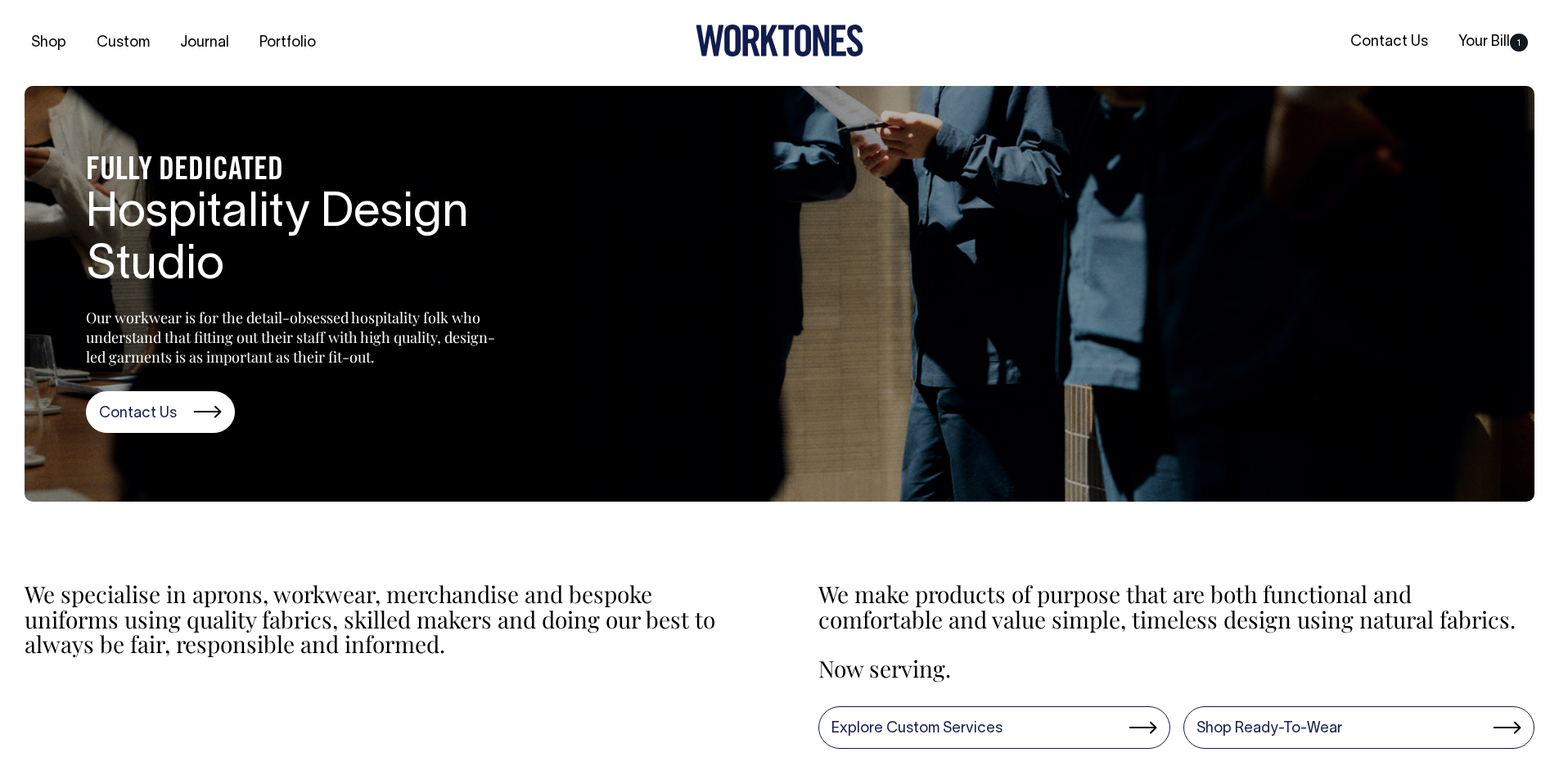
click at [756, 49] on icon at bounding box center [751, 41] width 17 height 31
